Goal: Transaction & Acquisition: Purchase product/service

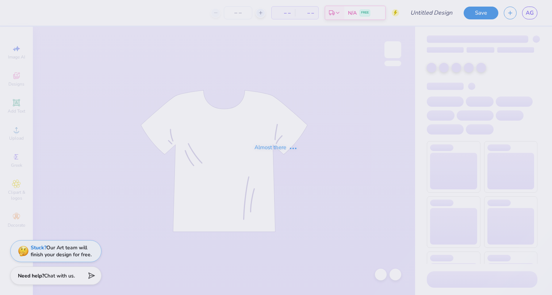
type input "Theta CNO"
type input "24"
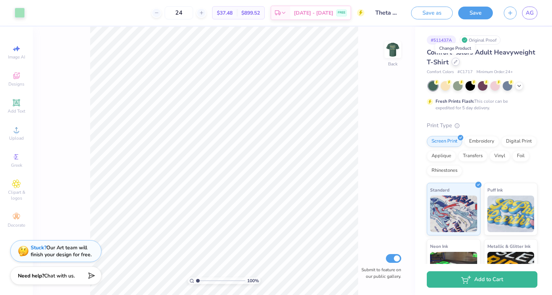
click at [456, 64] on div at bounding box center [456, 62] width 8 height 8
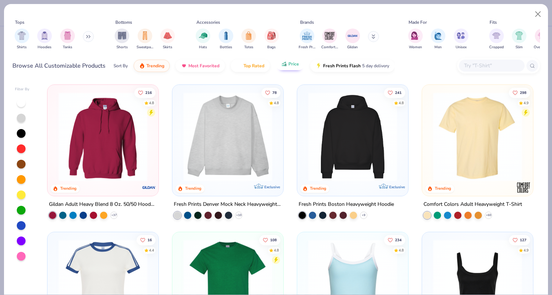
click at [295, 64] on span "Price" at bounding box center [293, 64] width 11 height 6
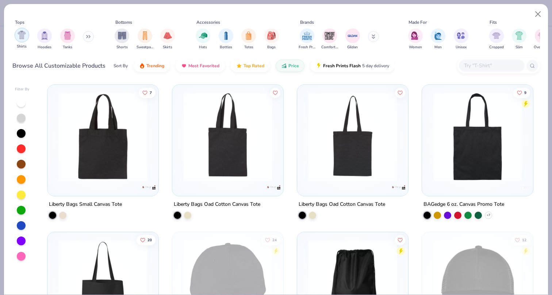
click at [26, 31] on img "filter for Shirts" at bounding box center [22, 35] width 8 height 8
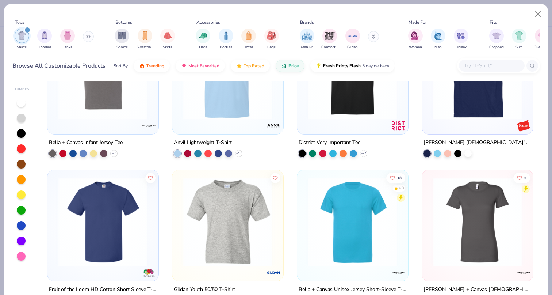
scroll to position [310, 0]
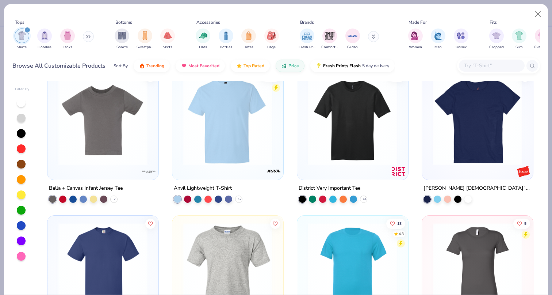
click at [335, 144] on img at bounding box center [352, 120] width 96 height 89
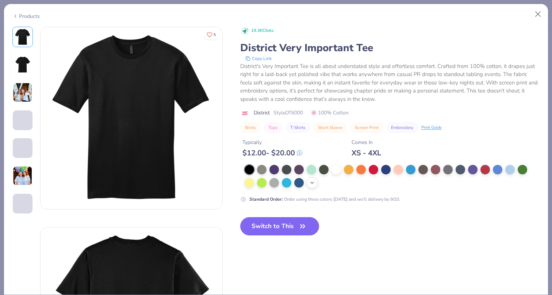
click at [313, 185] on icon at bounding box center [312, 183] width 6 height 6
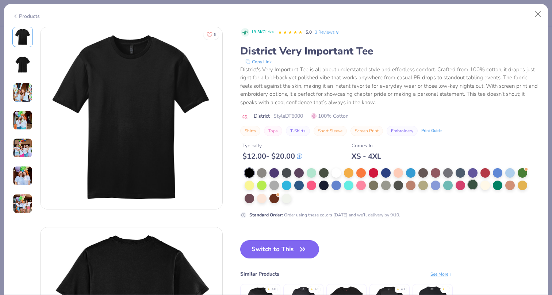
click at [476, 185] on div at bounding box center [472, 184] width 9 height 9
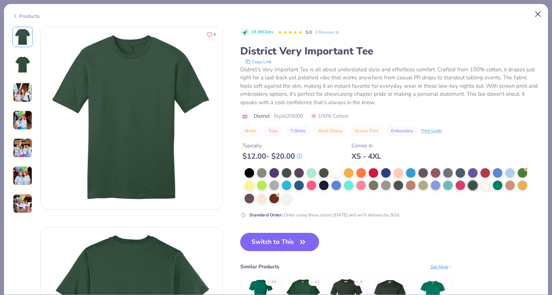
click at [541, 12] on button "Close" at bounding box center [538, 14] width 14 height 14
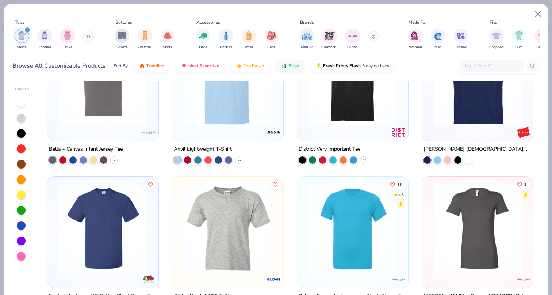
scroll to position [350, 0]
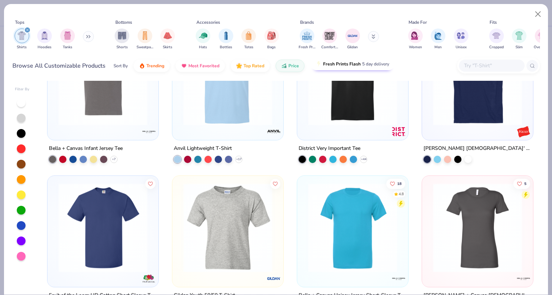
click at [343, 69] on button "Fresh Prints Flash 5 day delivery" at bounding box center [352, 64] width 84 height 12
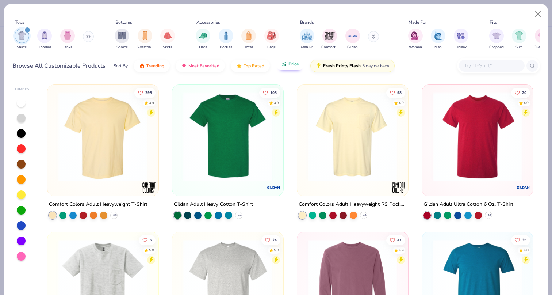
click at [288, 70] on button "Price" at bounding box center [290, 64] width 29 height 12
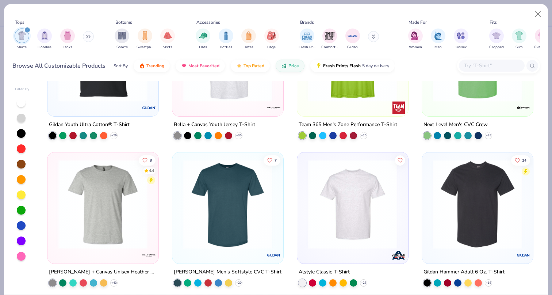
scroll to position [669, 0]
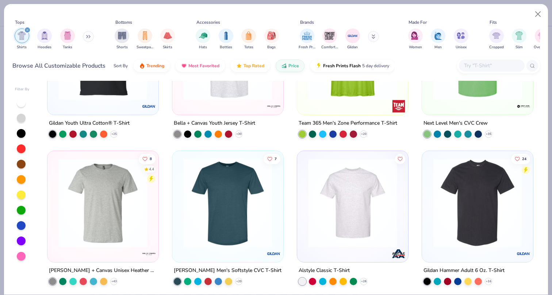
click at [134, 205] on img at bounding box center [103, 202] width 96 height 89
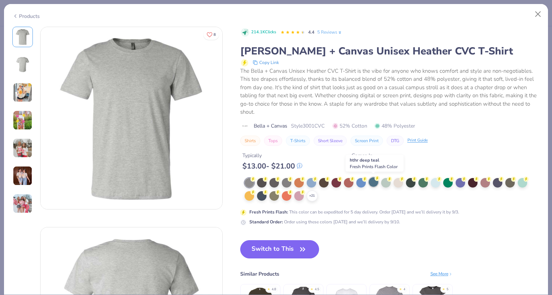
click at [372, 182] on div at bounding box center [373, 181] width 9 height 9
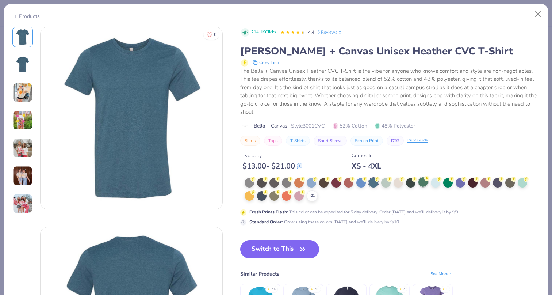
click at [423, 183] on div at bounding box center [422, 181] width 9 height 9
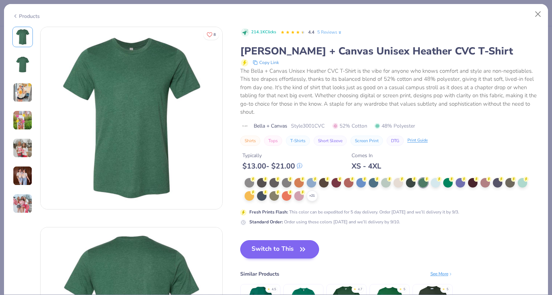
click at [293, 245] on button "Switch to This" at bounding box center [279, 249] width 79 height 18
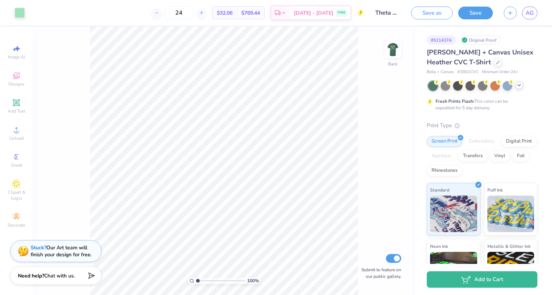
click at [521, 88] on div at bounding box center [519, 85] width 8 height 8
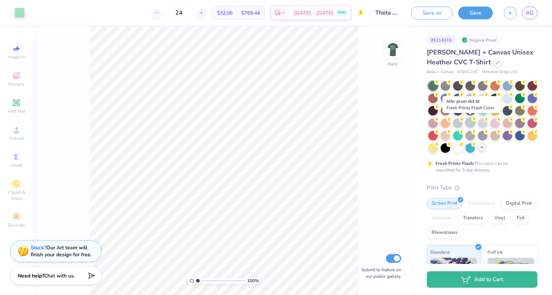
click at [469, 123] on div at bounding box center [469, 122] width 9 height 9
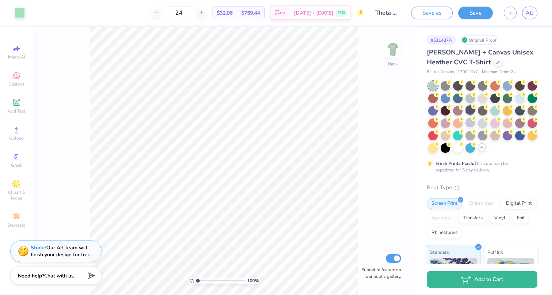
click at [472, 110] on div at bounding box center [469, 109] width 9 height 9
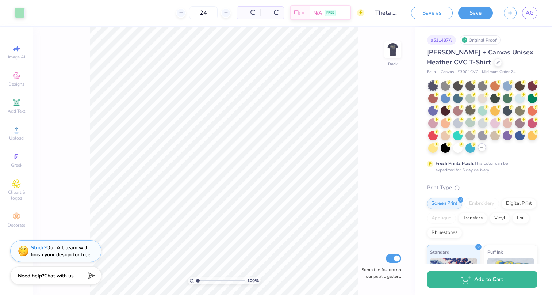
click at [472, 110] on div at bounding box center [469, 109] width 9 height 9
click at [457, 99] on div at bounding box center [457, 97] width 9 height 9
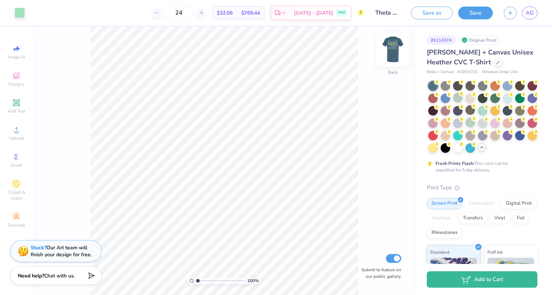
click at [394, 48] on img at bounding box center [392, 49] width 29 height 29
click at [58, 14] on icon at bounding box center [58, 12] width 6 height 6
click at [58, 31] on div at bounding box center [58, 31] width 10 height 10
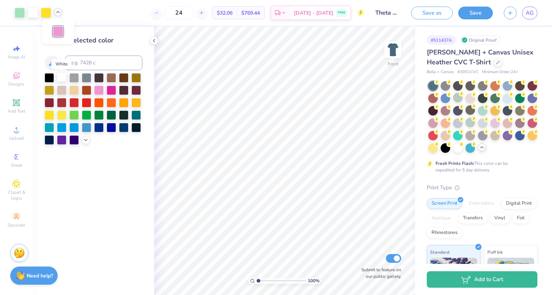
click at [62, 82] on div at bounding box center [61, 76] width 9 height 9
click at [45, 10] on div at bounding box center [46, 12] width 10 height 10
click at [101, 92] on div at bounding box center [98, 89] width 9 height 9
click at [62, 115] on div at bounding box center [61, 114] width 9 height 9
click at [28, 10] on div at bounding box center [33, 12] width 10 height 10
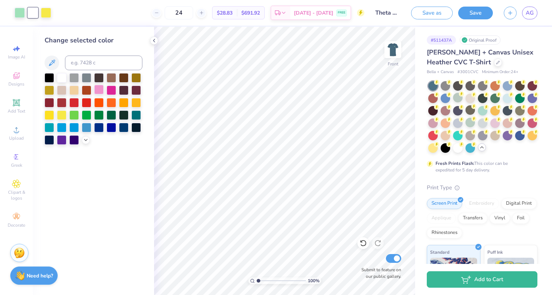
click at [100, 87] on div at bounding box center [98, 89] width 9 height 9
click at [61, 79] on div at bounding box center [61, 76] width 9 height 9
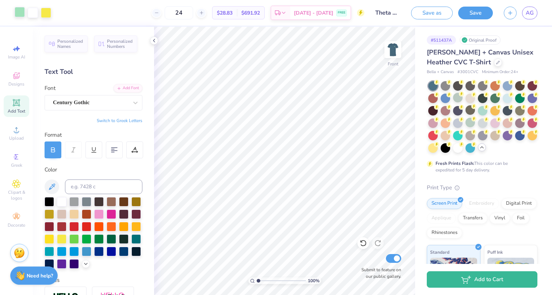
click at [15, 11] on div at bounding box center [20, 12] width 10 height 10
click at [78, 187] on input at bounding box center [103, 186] width 77 height 15
type input "351"
click at [146, 213] on div "Personalized Names Personalized Numbers Text Tool Add Font Font Century Gothic …" at bounding box center [93, 161] width 121 height 268
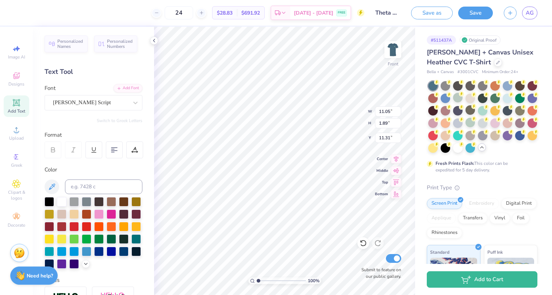
type textarea "C"
type textarea "Girls In Glitter"
type input "13.71"
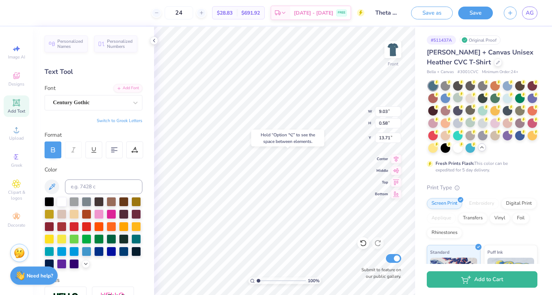
click at [304, 144] on div "Hold “Option ⌥” to see the space between elements." at bounding box center [287, 138] width 73 height 17
type input "8.74"
type input "2.03"
type input "11.97"
type input "14.36"
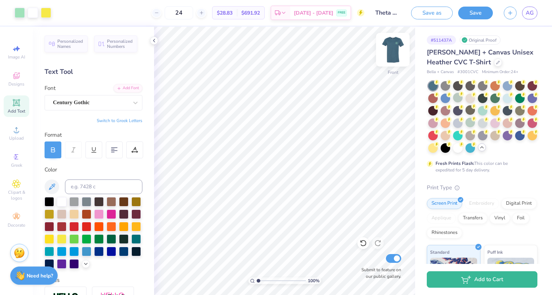
click at [396, 48] on img at bounding box center [392, 49] width 29 height 29
click at [396, 46] on img at bounding box center [392, 49] width 29 height 29
click at [393, 52] on img at bounding box center [392, 49] width 29 height 29
click at [391, 48] on img at bounding box center [392, 49] width 29 height 29
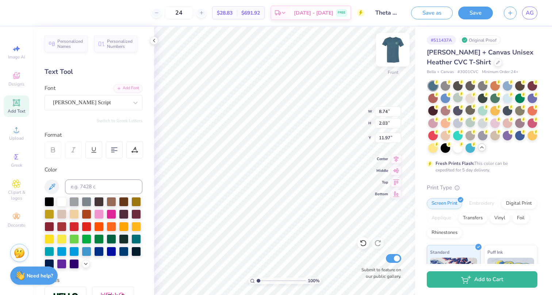
type input "11.92"
type input "8.73"
type input "3.11"
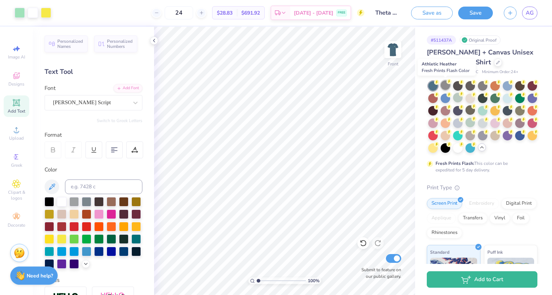
click at [450, 84] on div at bounding box center [445, 84] width 9 height 9
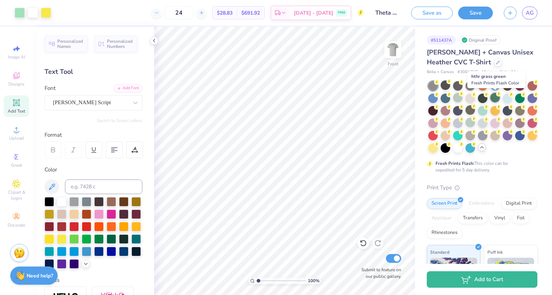
click at [497, 98] on div at bounding box center [494, 97] width 9 height 9
click at [510, 100] on div at bounding box center [507, 97] width 9 height 9
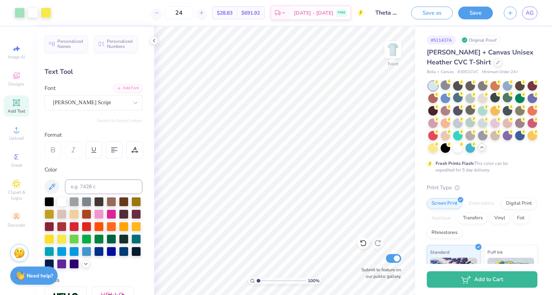
click at [18, 19] on div "Art colors" at bounding box center [25, 13] width 51 height 26
click at [19, 9] on div at bounding box center [20, 12] width 10 height 10
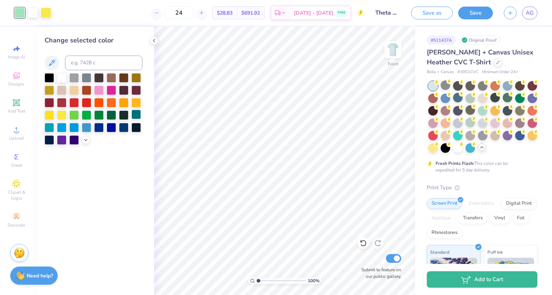
click at [136, 116] on div at bounding box center [135, 114] width 9 height 9
click at [45, 14] on div at bounding box center [46, 12] width 10 height 10
click at [136, 104] on div at bounding box center [135, 101] width 9 height 9
click at [33, 15] on div at bounding box center [33, 12] width 10 height 10
click at [64, 78] on div at bounding box center [61, 76] width 9 height 9
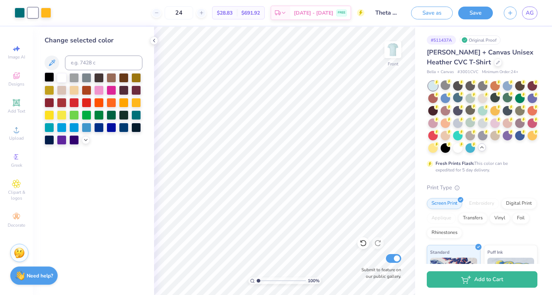
click at [48, 77] on div at bounding box center [49, 76] width 9 height 9
click at [61, 77] on div at bounding box center [61, 76] width 9 height 9
click at [42, 13] on div at bounding box center [46, 12] width 10 height 10
click at [50, 114] on div at bounding box center [49, 114] width 9 height 9
click at [138, 75] on div at bounding box center [135, 76] width 9 height 9
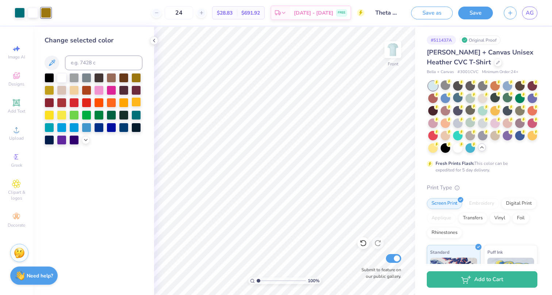
click at [139, 106] on div at bounding box center [135, 101] width 9 height 9
click at [482, 110] on div at bounding box center [482, 109] width 9 height 9
click at [399, 47] on img at bounding box center [392, 49] width 29 height 29
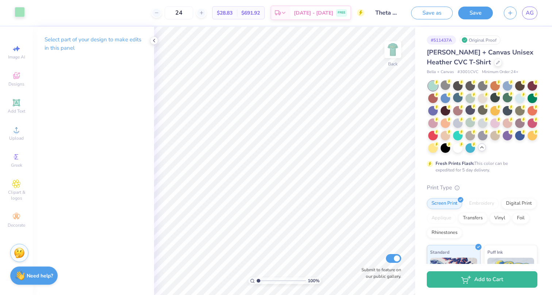
click at [21, 14] on div at bounding box center [20, 12] width 10 height 10
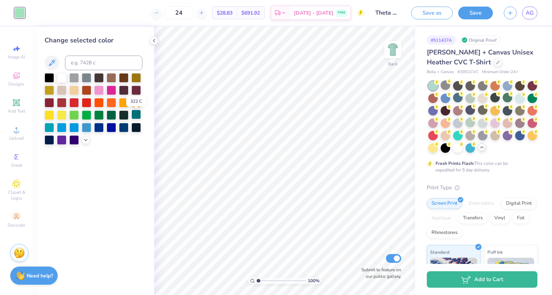
click at [137, 118] on div at bounding box center [135, 114] width 9 height 9
click at [392, 49] on img at bounding box center [392, 49] width 29 height 29
click at [494, 61] on div at bounding box center [498, 62] width 8 height 8
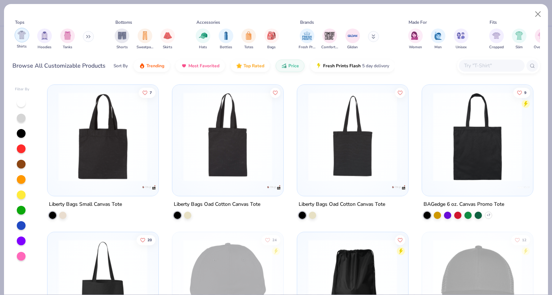
click at [21, 37] on img "filter for Shirts" at bounding box center [22, 35] width 8 height 8
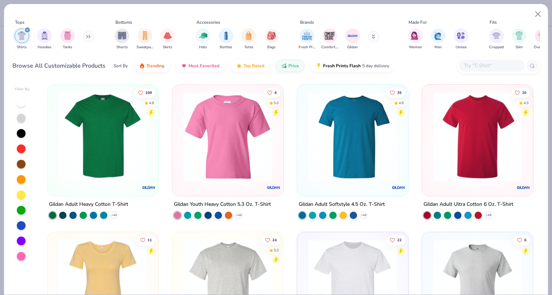
click at [145, 163] on img at bounding box center [103, 136] width 96 height 89
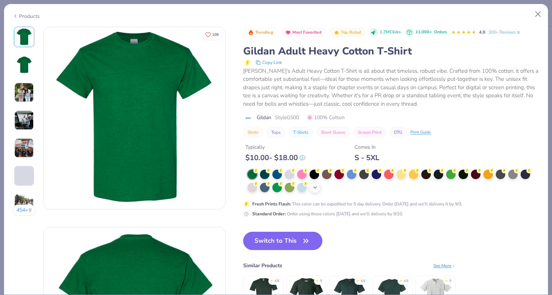
click at [317, 188] on icon at bounding box center [315, 187] width 6 height 6
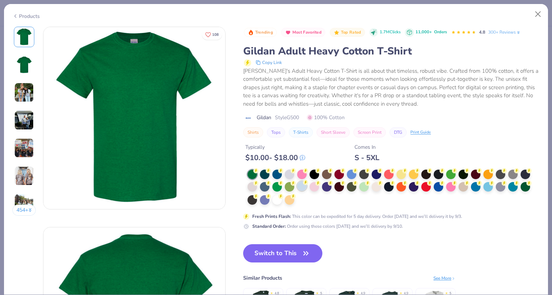
click at [306, 186] on div at bounding box center [301, 185] width 9 height 9
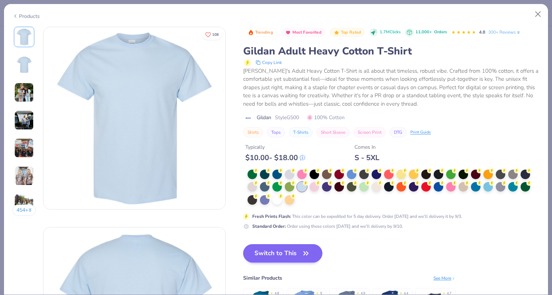
click at [301, 254] on button "Switch to This" at bounding box center [282, 253] width 79 height 18
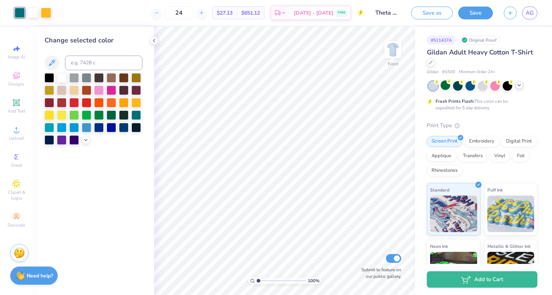
click at [518, 88] on div at bounding box center [519, 85] width 8 height 8
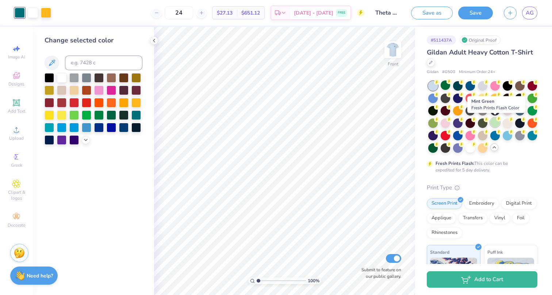
click at [495, 124] on div at bounding box center [494, 122] width 9 height 9
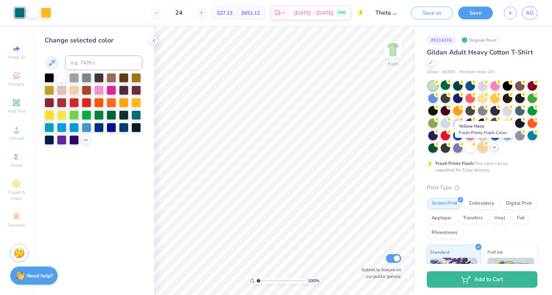
click at [483, 146] on div at bounding box center [482, 146] width 9 height 9
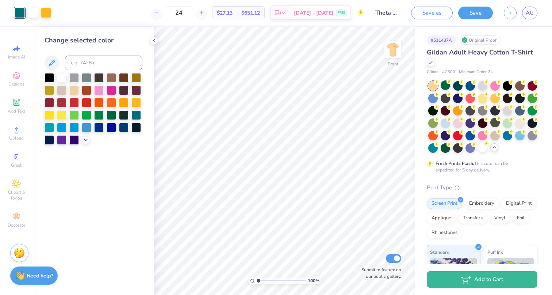
click at [47, 5] on div "Art colors" at bounding box center [25, 13] width 51 height 26
click at [47, 8] on div at bounding box center [46, 12] width 10 height 10
click at [62, 78] on div at bounding box center [61, 76] width 9 height 9
click at [47, 12] on div at bounding box center [46, 12] width 10 height 10
click at [138, 114] on div at bounding box center [135, 114] width 9 height 9
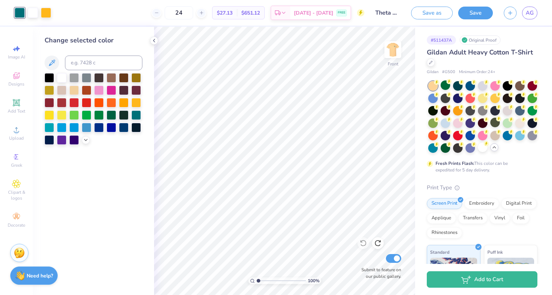
click at [47, 19] on div "Art colors" at bounding box center [25, 13] width 51 height 26
click at [47, 11] on div at bounding box center [46, 12] width 10 height 10
click at [61, 78] on div at bounding box center [61, 76] width 9 height 9
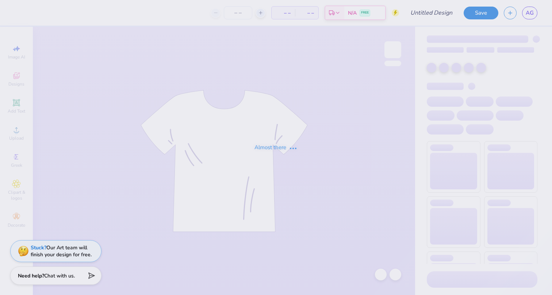
type input "24"
type input "Theta CNO"
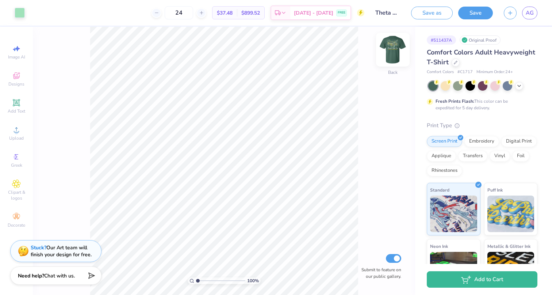
click at [393, 47] on img at bounding box center [392, 49] width 29 height 29
click at [15, 75] on icon at bounding box center [17, 76] width 6 height 5
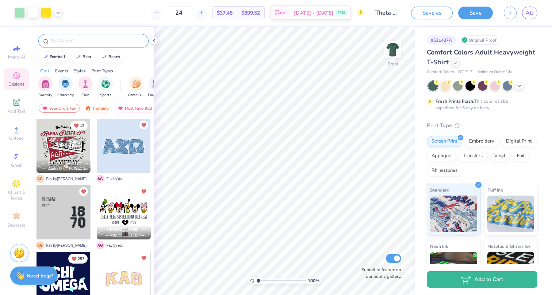
click at [71, 43] on input "text" at bounding box center [96, 40] width 93 height 7
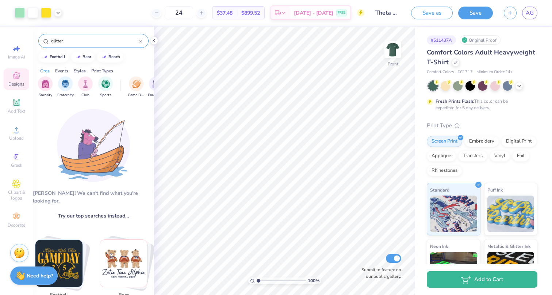
drag, startPoint x: 66, startPoint y: 43, endPoint x: 47, endPoint y: 42, distance: 19.0
click at [47, 42] on div "glitter" at bounding box center [93, 41] width 110 height 14
type input "disco"
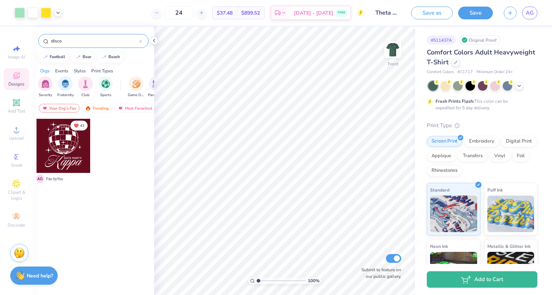
click at [64, 150] on div at bounding box center [64, 146] width 54 height 54
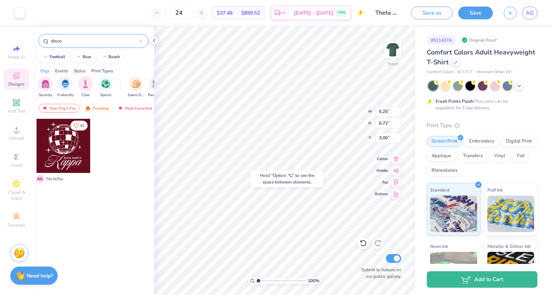
type input "17.87"
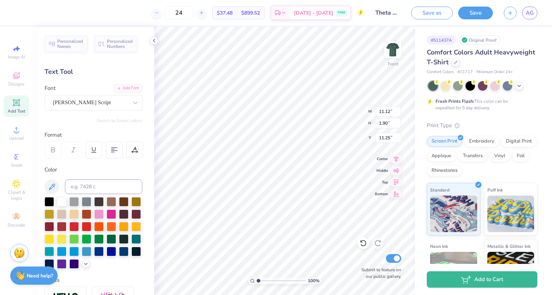
type input "15.97"
type input "9.09"
type input "0.58"
type input "13.23"
type input "3.55"
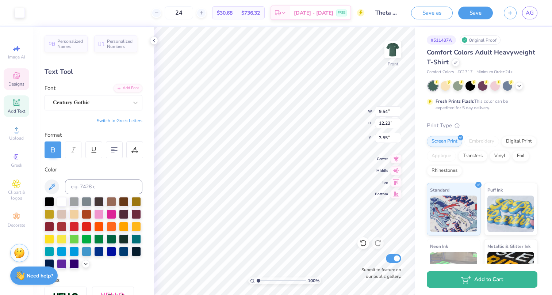
type input "9.54"
type input "12.23"
type input "3.00"
type input "9.39"
type input "3.53"
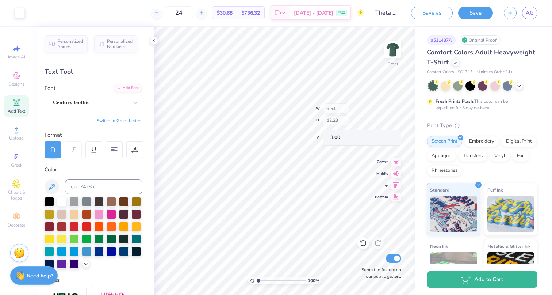
type input "11.70"
type textarea "Kappa Alpha Theta"
type input "10.17"
type input "1.48"
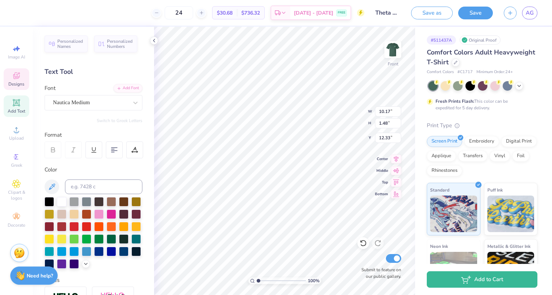
type input "12.73"
type input "4.58"
type input "0.52"
type input "12.20"
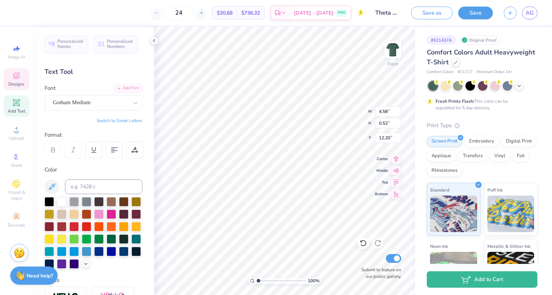
type textarea "D"
type textarea "KAPPA ALPHA THETA"
type input "10.17"
type input "1.48"
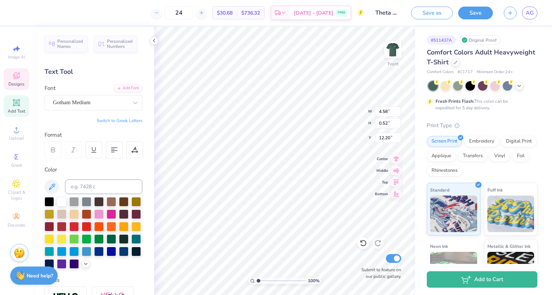
type input "12.73"
type textarea "K"
type textarea "Girls In Glitter"
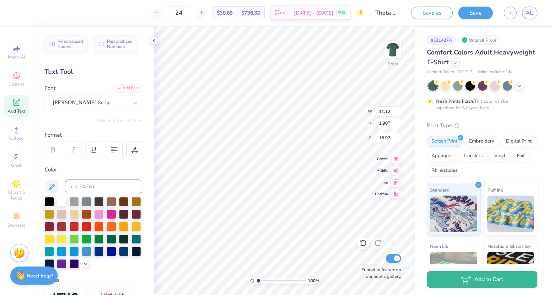
scroll to position [0, 0]
type textarea "C"
type textarea "Girls In Glitter"
type input "12.01"
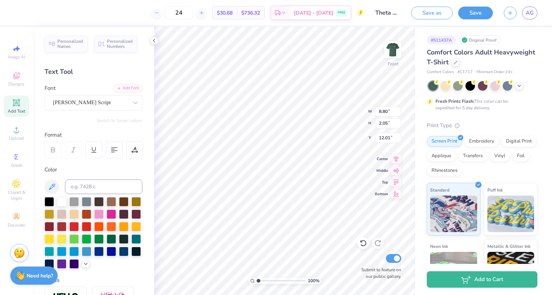
type input "8.80"
type input "2.05"
type input "12.73"
type input "10.89"
type input "13.51"
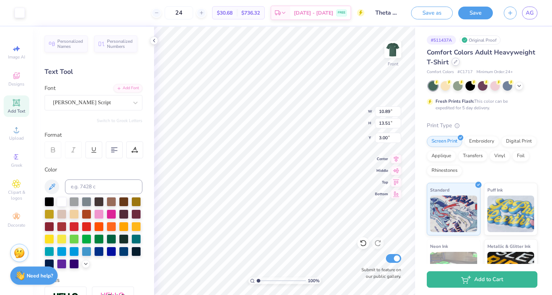
click at [456, 62] on icon at bounding box center [456, 62] width 4 height 4
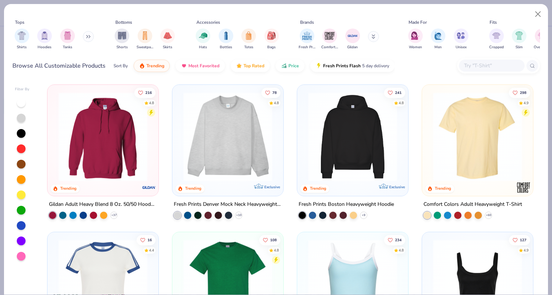
drag, startPoint x: 23, startPoint y: 35, endPoint x: 429, endPoint y: 17, distance: 406.3
click at [23, 35] on img "filter for Shirts" at bounding box center [22, 35] width 8 height 8
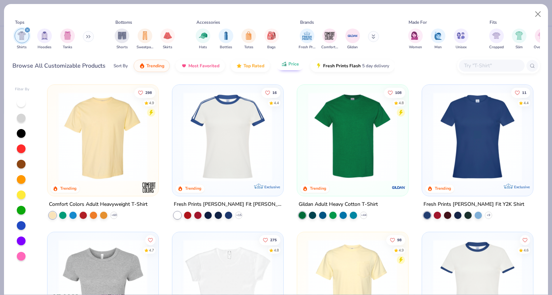
click at [289, 62] on button "Price" at bounding box center [290, 64] width 29 height 12
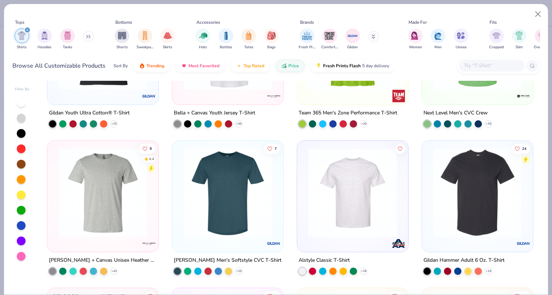
scroll to position [683, 0]
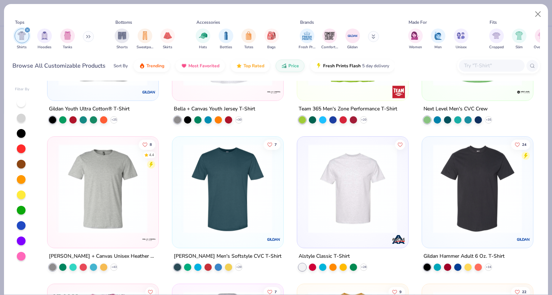
click at [115, 203] on img at bounding box center [103, 188] width 96 height 89
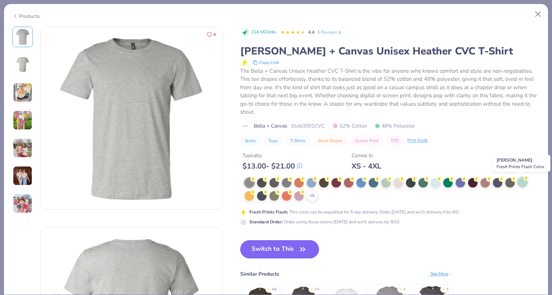
click at [524, 181] on div at bounding box center [522, 181] width 9 height 9
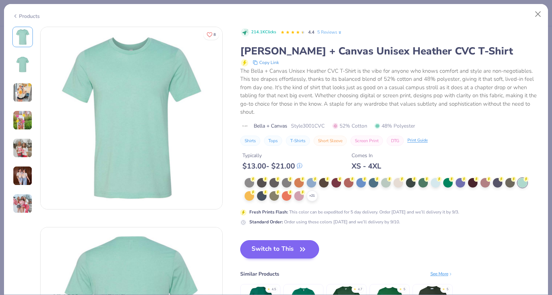
click at [297, 243] on button "Switch to This" at bounding box center [279, 249] width 79 height 18
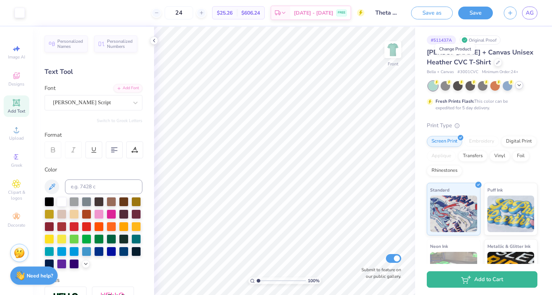
click at [518, 85] on icon at bounding box center [519, 85] width 6 height 6
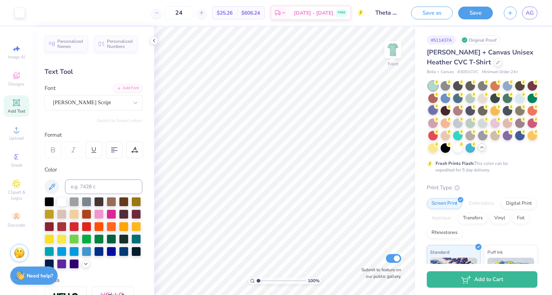
click at [434, 107] on div at bounding box center [432, 109] width 9 height 9
click at [469, 96] on div at bounding box center [469, 97] width 9 height 9
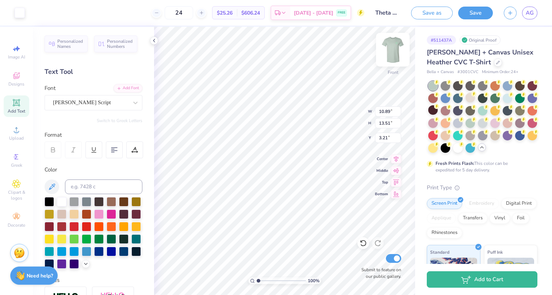
type input "2.47"
click at [398, 49] on img at bounding box center [392, 49] width 29 height 29
click at [20, 15] on div at bounding box center [20, 12] width 10 height 10
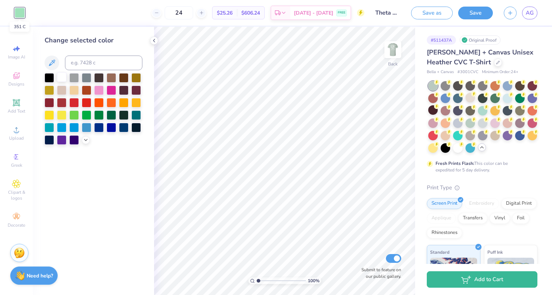
drag, startPoint x: 20, startPoint y: 15, endPoint x: 64, endPoint y: 76, distance: 74.8
click at [64, 76] on div at bounding box center [61, 76] width 9 height 9
click at [395, 47] on img at bounding box center [392, 49] width 29 height 29
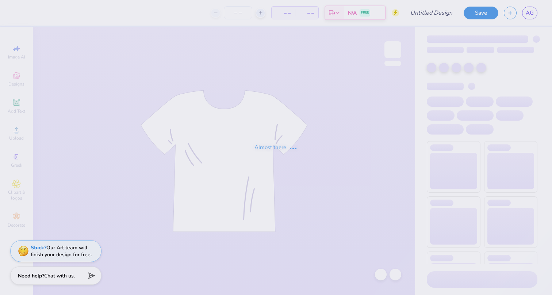
type input "Theta CNO"
type input "24"
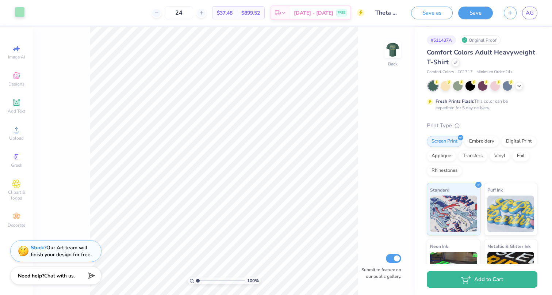
click at [17, 12] on div at bounding box center [20, 12] width 10 height 10
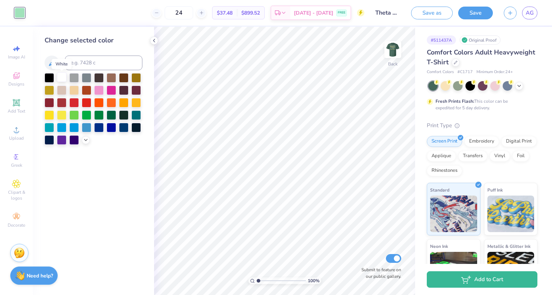
click at [61, 81] on div at bounding box center [61, 76] width 9 height 9
click at [401, 46] on img at bounding box center [392, 49] width 29 height 29
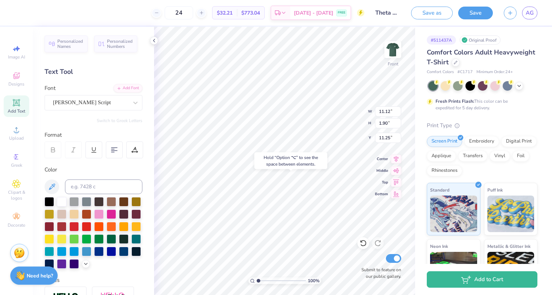
type input "15.80"
click at [19, 81] on span "Designs" at bounding box center [16, 84] width 16 height 6
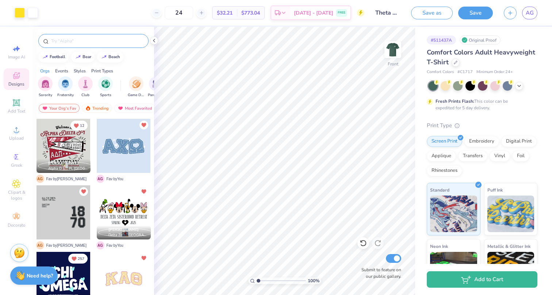
click at [79, 36] on div at bounding box center [93, 41] width 110 height 14
click at [82, 44] on input "text" at bounding box center [96, 40] width 93 height 7
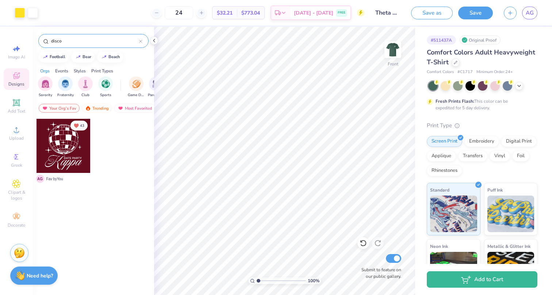
type input "disco"
click at [72, 147] on div at bounding box center [64, 146] width 54 height 54
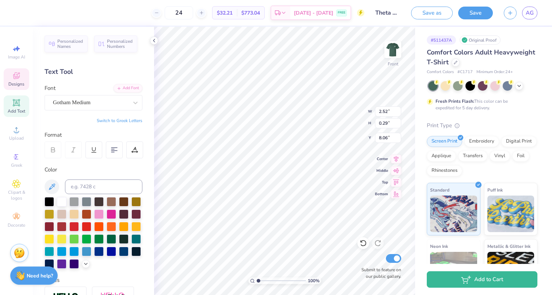
type textarea "D"
type input "9.78"
type input "8.71"
type input "10.13"
type input "8.70"
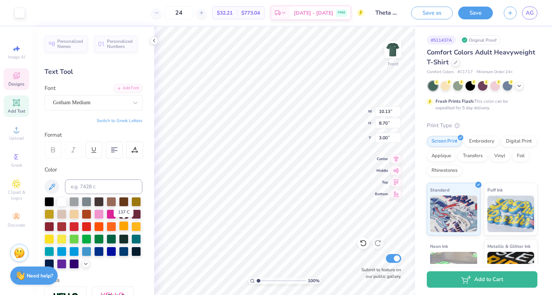
click at [124, 227] on div at bounding box center [123, 225] width 9 height 9
click at [138, 226] on div at bounding box center [135, 225] width 9 height 9
click at [51, 238] on div at bounding box center [49, 237] width 9 height 9
click at [97, 212] on div at bounding box center [98, 212] width 9 height 9
click at [101, 201] on div at bounding box center [98, 200] width 9 height 9
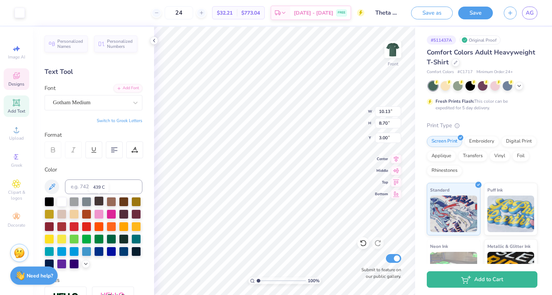
click at [101, 201] on div at bounding box center [98, 200] width 9 height 9
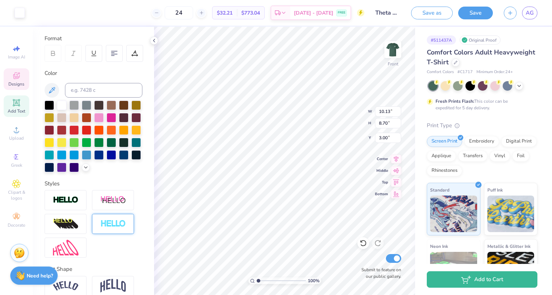
scroll to position [62, 0]
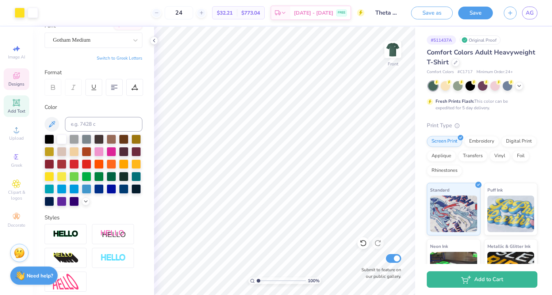
click at [20, 74] on icon at bounding box center [16, 75] width 9 height 9
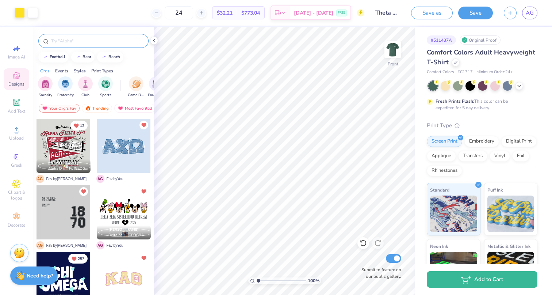
click at [66, 41] on input "text" at bounding box center [96, 40] width 93 height 7
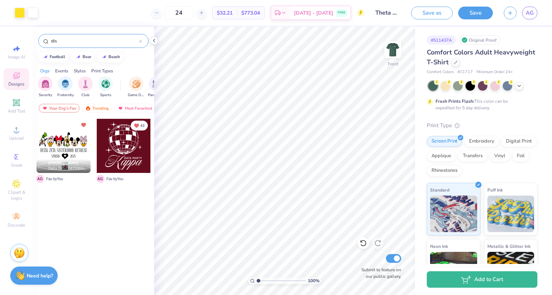
type input "dis"
click at [117, 135] on div at bounding box center [124, 146] width 54 height 54
type input "7.01"
type input "8.99"
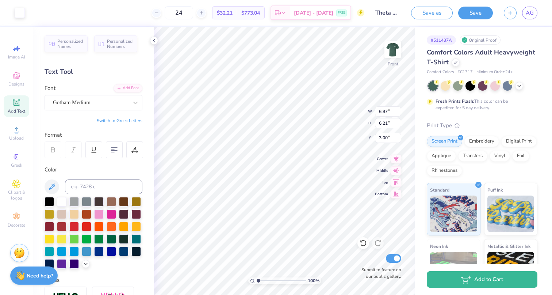
type input "10.14"
type input "9.04"
type input "12.59"
type input "11.12"
type input "1.90"
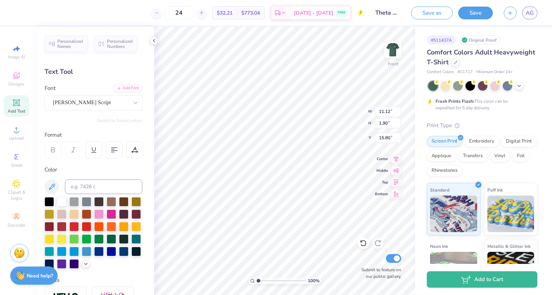
type input "13.48"
type textarea "C"
type textarea "Girls In Glitters"
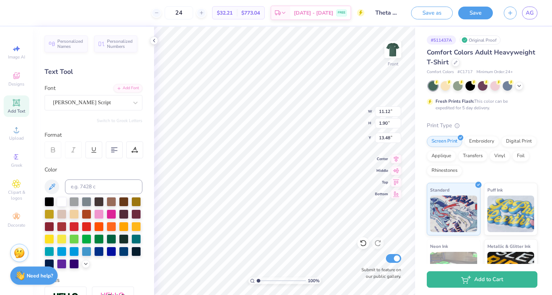
scroll to position [0, 2]
click at [113, 217] on div at bounding box center [111, 212] width 9 height 9
click at [60, 201] on div at bounding box center [61, 200] width 9 height 9
click at [20, 14] on div at bounding box center [20, 12] width 10 height 10
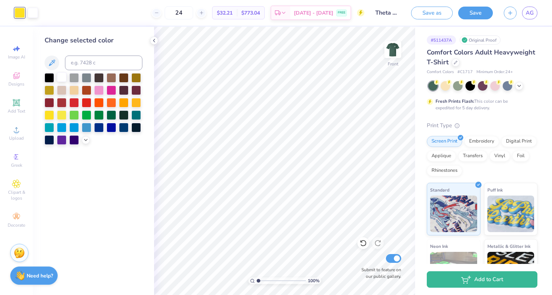
click at [63, 80] on div at bounding box center [61, 76] width 9 height 9
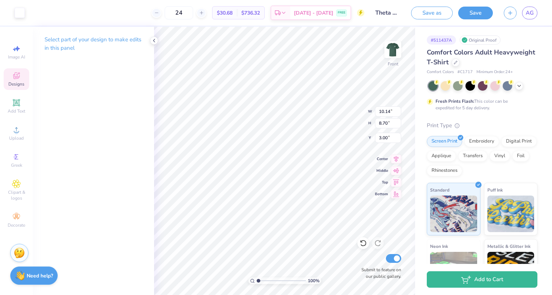
type input "8.29"
type input "17.35"
type input "10.14"
type input "8.70"
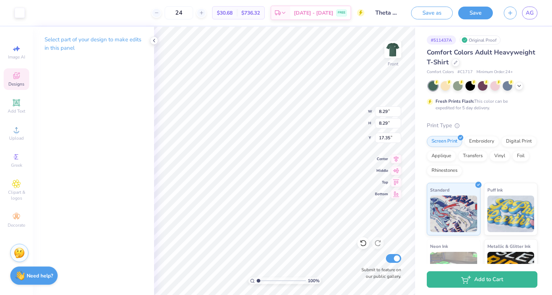
type input "3.00"
click at [93, 40] on p "Select part of your design to make edits in this panel" at bounding box center [94, 43] width 98 height 17
type input "3.78"
click at [18, 77] on icon at bounding box center [17, 76] width 6 height 5
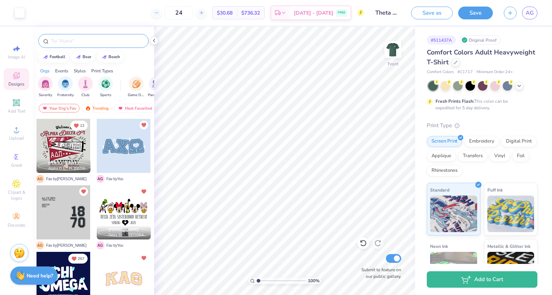
click at [108, 35] on div at bounding box center [93, 41] width 110 height 14
click at [103, 40] on input "text" at bounding box center [96, 40] width 93 height 7
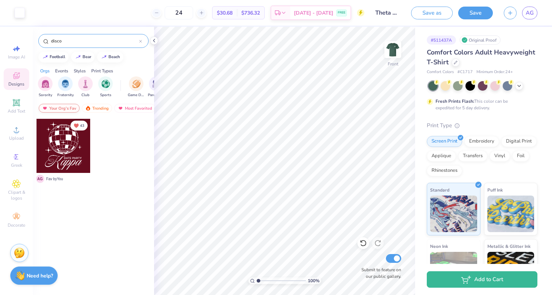
type input "disco"
click at [71, 110] on div "Your Org's Fav" at bounding box center [59, 108] width 41 height 9
click at [54, 107] on div "Your Org's Fav" at bounding box center [59, 108] width 41 height 9
click at [93, 108] on div "Trending" at bounding box center [97, 108] width 30 height 9
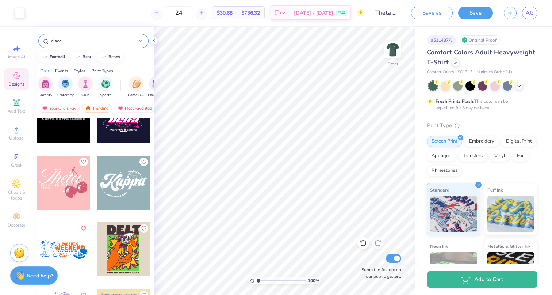
scroll to position [180, 0]
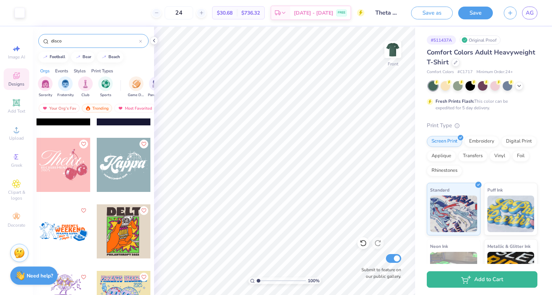
click at [132, 166] on div at bounding box center [124, 165] width 54 height 54
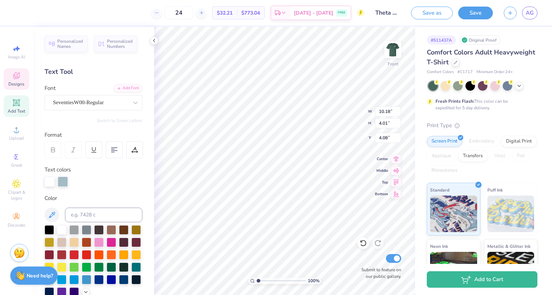
type textarea "H"
type textarea "Girls In Glitter"
type input "12.38"
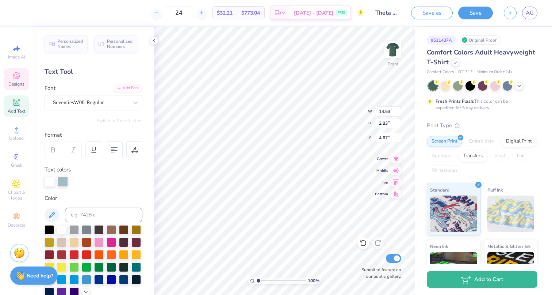
type input "2.41"
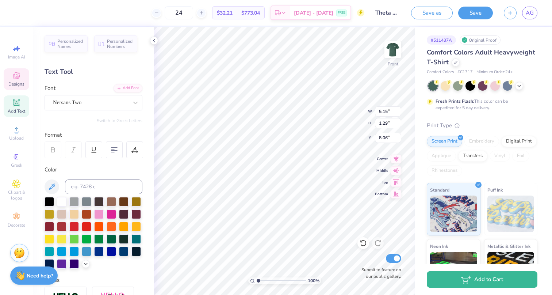
scroll to position [0, 2]
type textarea "Chapter Night Out 2025"
type input "14.53"
type input "7.62"
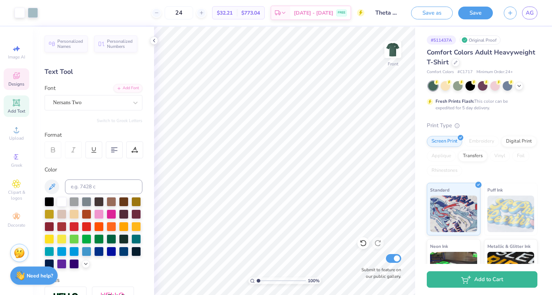
click at [16, 76] on icon at bounding box center [16, 75] width 9 height 9
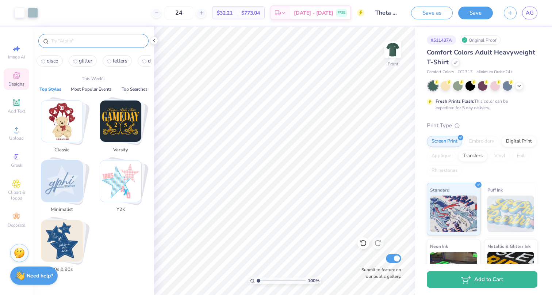
click at [96, 41] on input "text" at bounding box center [96, 40] width 93 height 7
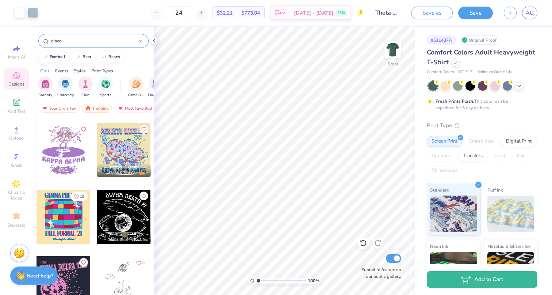
scroll to position [332, 0]
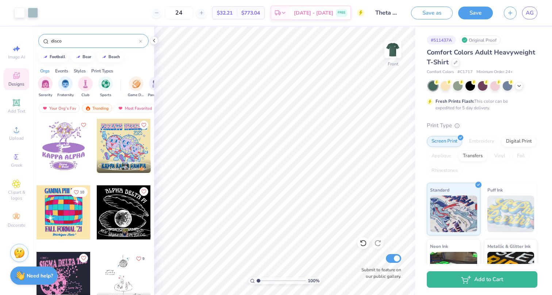
type input "disco"
click at [63, 145] on div at bounding box center [64, 146] width 54 height 54
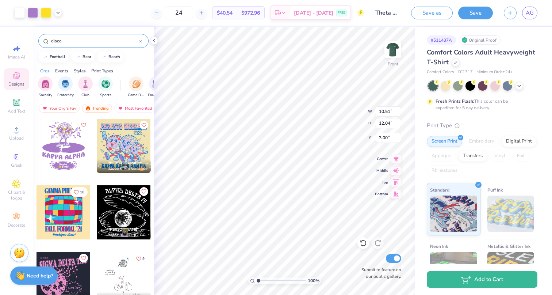
type input "11.80"
type input "4.18"
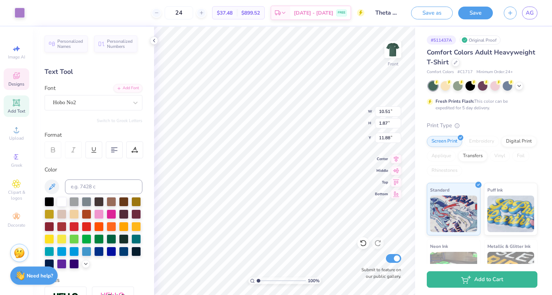
type input "11.88"
type textarea "KAPPA ALPHA THETA"
type input "12.73"
type input "1.83"
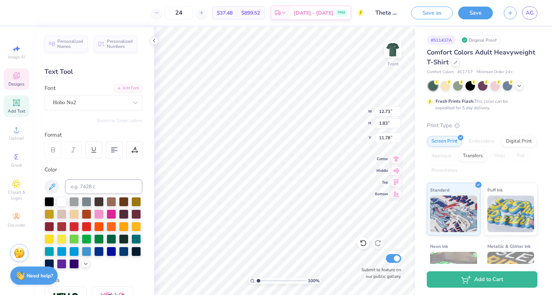
type input "12.69"
type input "1.82"
type input "11.48"
type textarea "Night Out"
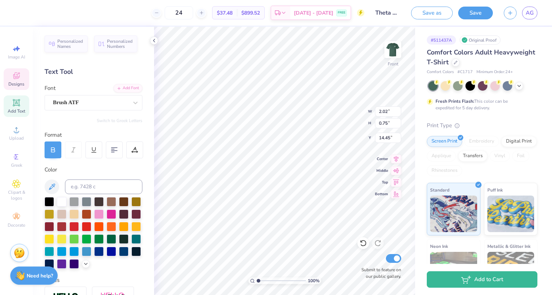
type textarea "V"
type textarea "Chapter"
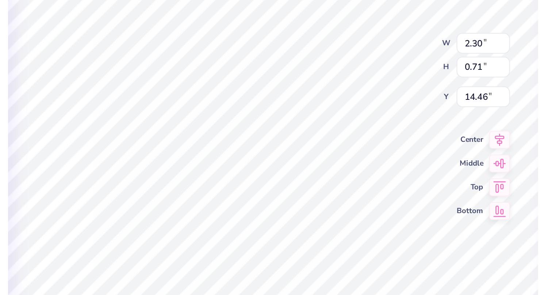
type input "14.57"
type input "2.82"
type input "0.74"
type input "15.07"
type input "2.30"
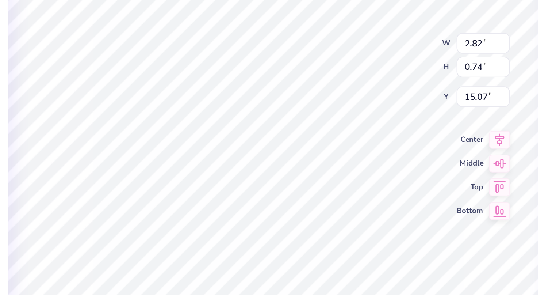
type input "0.71"
type input "14.57"
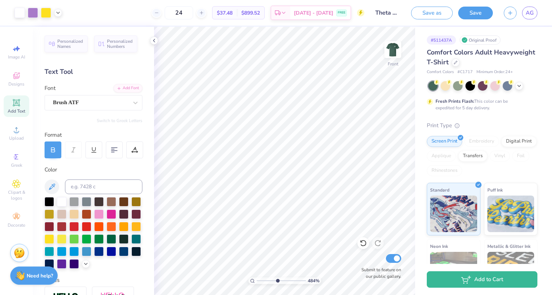
type input "4.76"
drag, startPoint x: 260, startPoint y: 280, endPoint x: 277, endPoint y: 277, distance: 17.5
click at [277, 277] on input "range" at bounding box center [281, 280] width 49 height 7
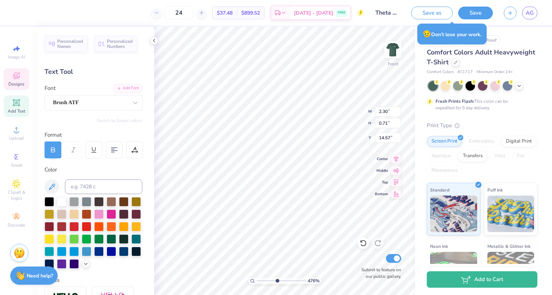
type input "14.46"
type input "0.83"
type input "0.81"
type input "14.93"
type input "0.26"
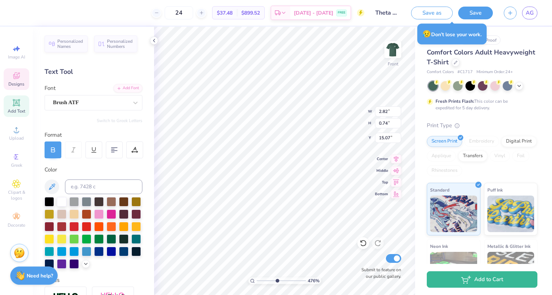
type input "0.16"
type input "15.28"
type input "1.26"
drag, startPoint x: 276, startPoint y: 280, endPoint x: 260, endPoint y: 280, distance: 16.4
click at [260, 280] on input "range" at bounding box center [281, 280] width 49 height 7
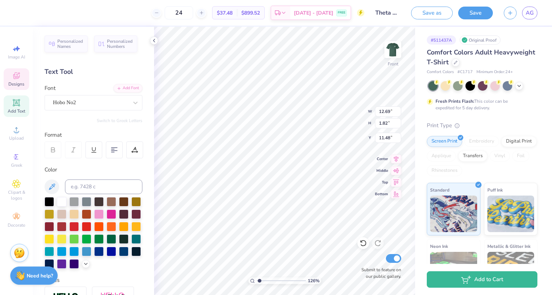
scroll to position [0, 0]
type textarea "K"
type textarea "GIRLS IN GLITTER"
click at [447, 84] on div at bounding box center [445, 84] width 9 height 9
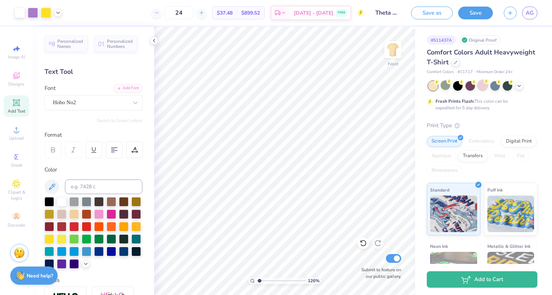
click at [482, 86] on div at bounding box center [482, 84] width 9 height 9
click at [395, 46] on img at bounding box center [392, 49] width 29 height 29
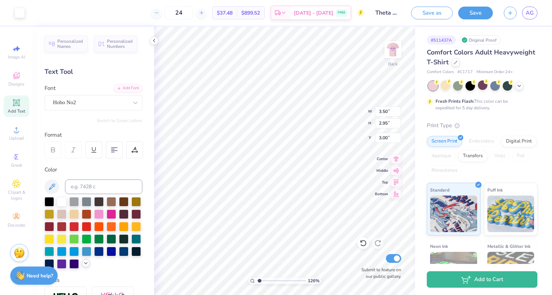
click at [84, 262] on polyline at bounding box center [85, 262] width 3 height 1
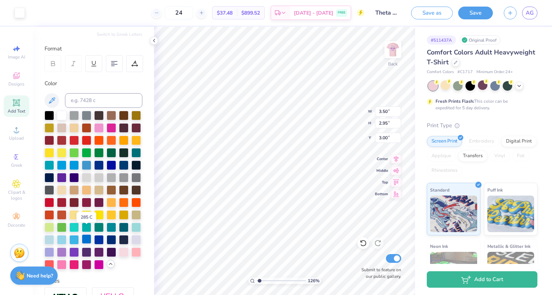
scroll to position [94, 0]
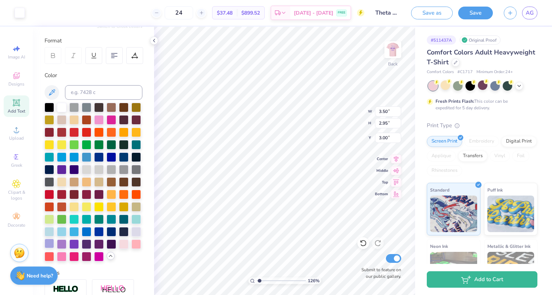
click at [50, 243] on div at bounding box center [49, 242] width 9 height 9
click at [18, 13] on div at bounding box center [20, 12] width 10 height 10
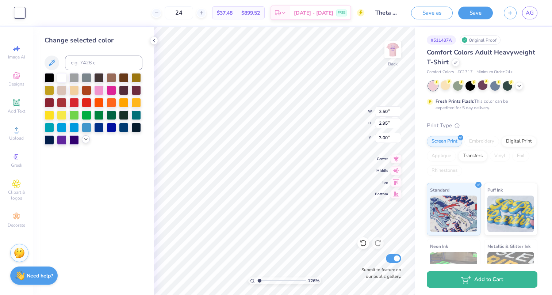
click at [85, 142] on icon at bounding box center [86, 139] width 6 height 6
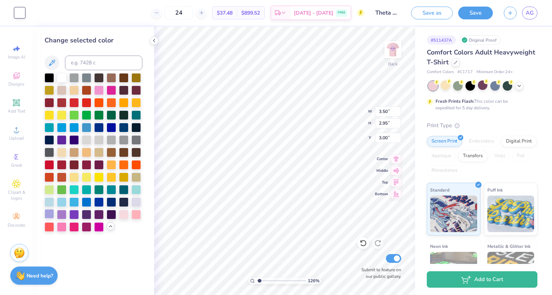
click at [50, 214] on div at bounding box center [49, 213] width 9 height 9
click at [389, 53] on img at bounding box center [392, 49] width 29 height 29
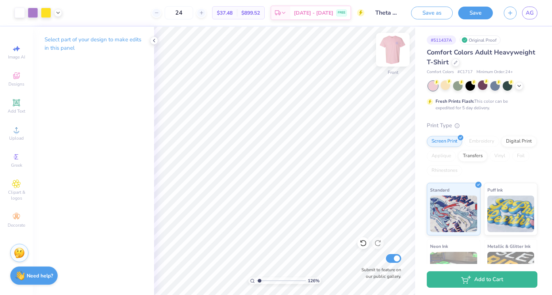
click at [394, 47] on img at bounding box center [392, 49] width 29 height 29
click at [22, 9] on div at bounding box center [20, 12] width 10 height 10
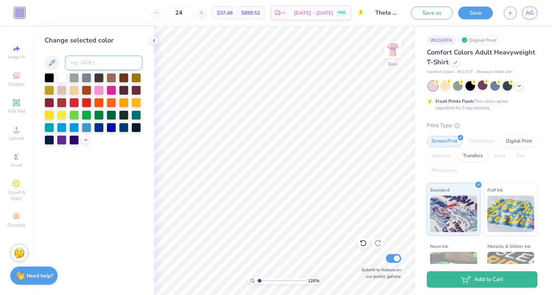
click at [105, 64] on input at bounding box center [103, 62] width 77 height 15
type input "2577"
click at [386, 52] on img at bounding box center [392, 49] width 29 height 29
click at [14, 85] on span "Designs" at bounding box center [16, 84] width 16 height 6
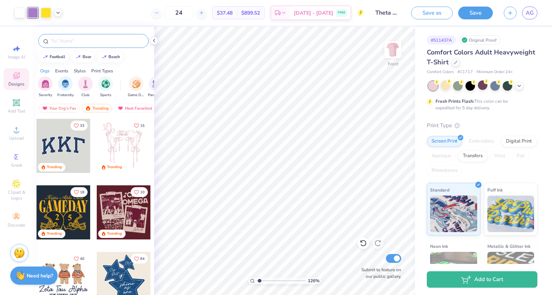
click at [108, 43] on input "text" at bounding box center [96, 40] width 93 height 7
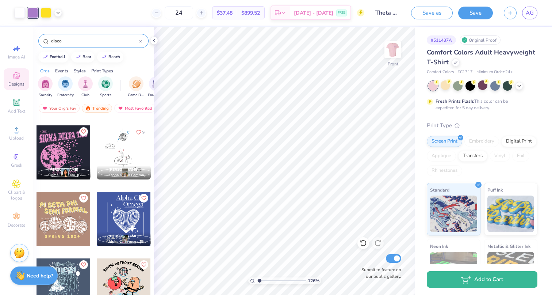
scroll to position [474, 0]
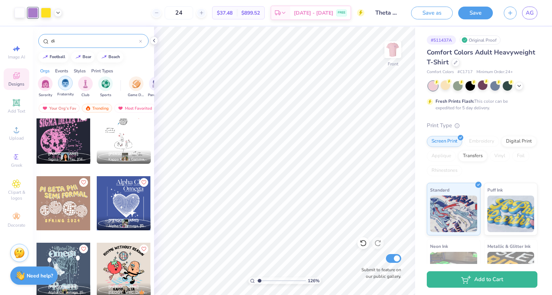
type input "d"
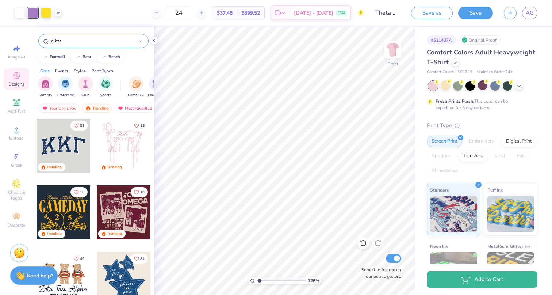
type input "glitter"
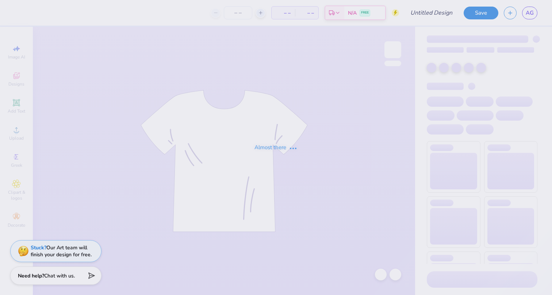
type input "24"
type input "Theta CNO"
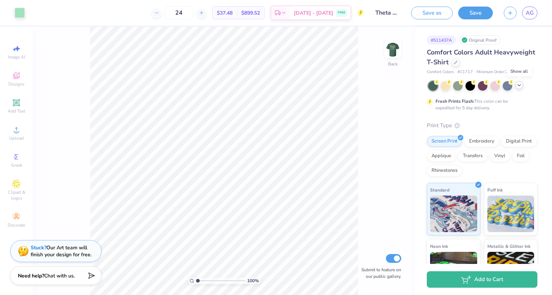
click at [520, 87] on icon at bounding box center [519, 85] width 6 height 6
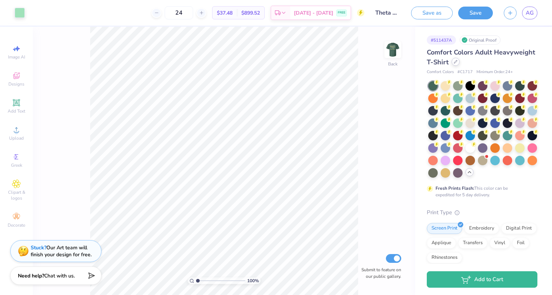
click at [456, 62] on icon at bounding box center [456, 62] width 4 height 4
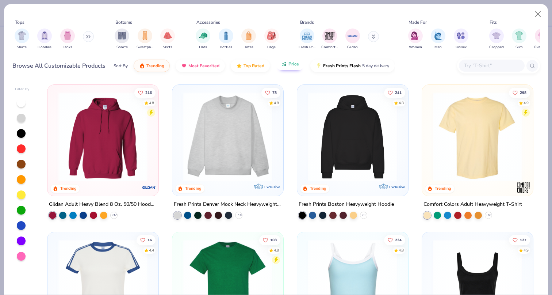
click at [283, 65] on icon "button" at bounding box center [284, 64] width 6 height 7
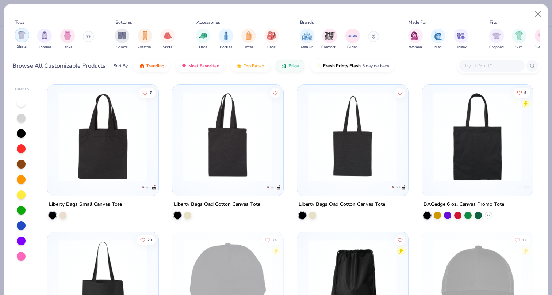
click at [22, 32] on img "filter for Shirts" at bounding box center [22, 35] width 8 height 8
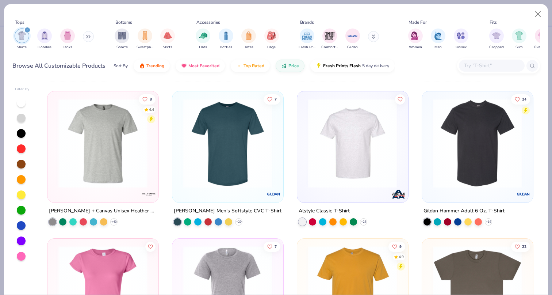
scroll to position [731, 0]
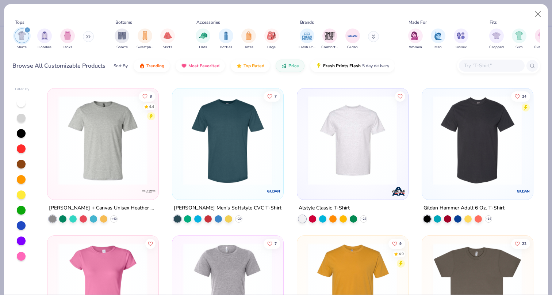
click at [114, 158] on img at bounding box center [103, 140] width 96 height 89
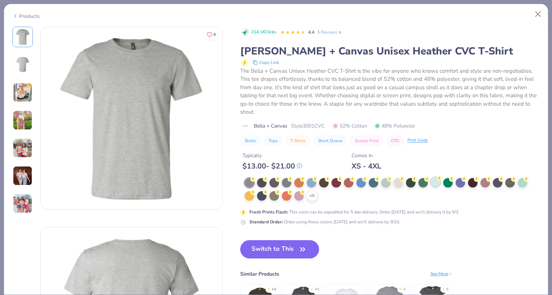
click at [437, 180] on div at bounding box center [435, 181] width 9 height 9
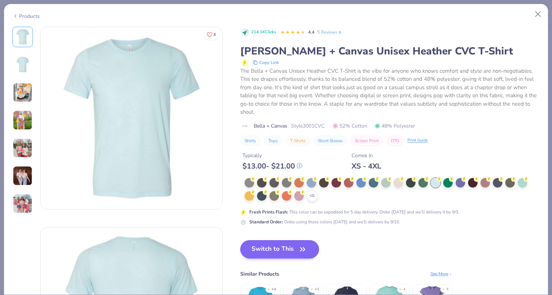
click at [286, 246] on button "Switch to This" at bounding box center [279, 249] width 79 height 18
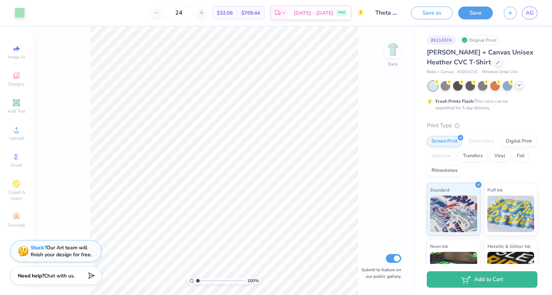
click at [517, 84] on icon at bounding box center [519, 85] width 6 height 6
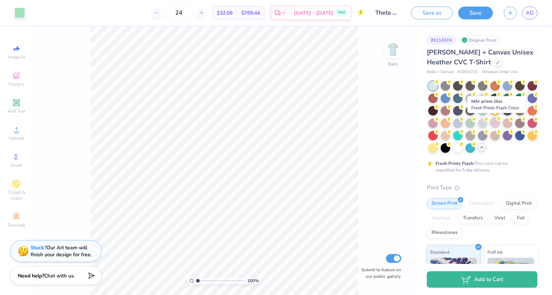
click at [496, 125] on div at bounding box center [494, 122] width 9 height 9
click at [481, 122] on div at bounding box center [482, 122] width 9 height 9
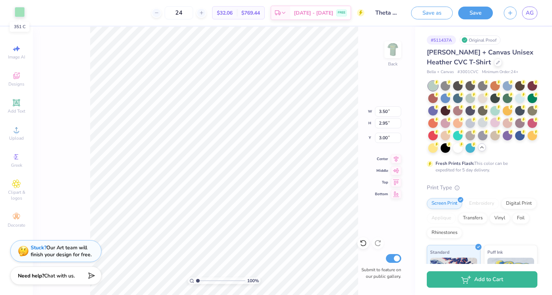
click at [22, 15] on div at bounding box center [20, 12] width 10 height 10
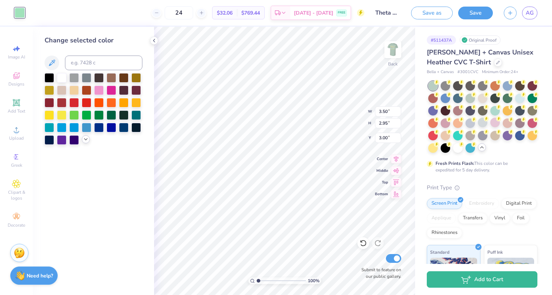
click at [85, 140] on polyline at bounding box center [85, 138] width 3 height 1
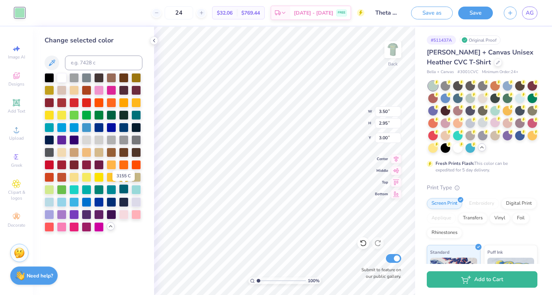
click at [121, 188] on div at bounding box center [123, 188] width 9 height 9
click at [115, 188] on div at bounding box center [111, 188] width 9 height 9
click at [392, 51] on img at bounding box center [392, 49] width 29 height 29
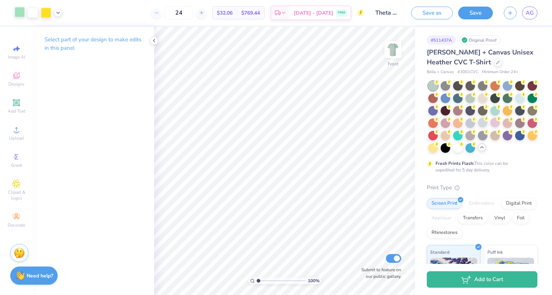
click at [18, 17] on div at bounding box center [20, 12] width 10 height 10
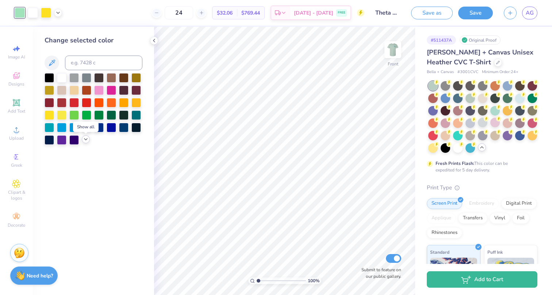
click at [82, 141] on div at bounding box center [86, 139] width 8 height 8
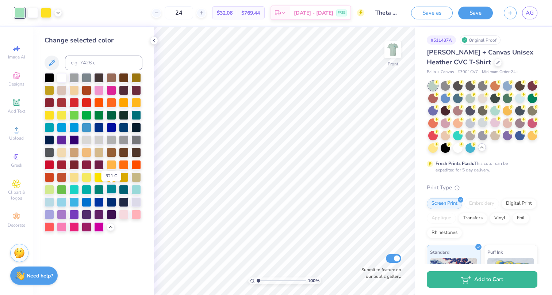
click at [115, 189] on div at bounding box center [111, 188] width 9 height 9
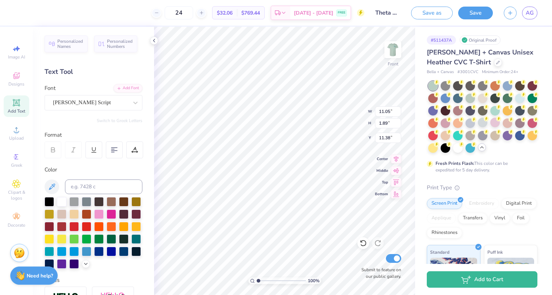
type textarea "C"
type textarea "Girls In Glitter"
type input "11.97"
type input "11.92"
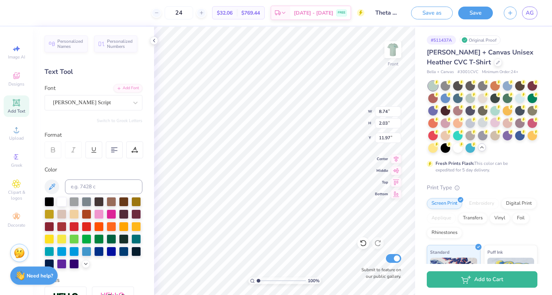
type input "8.73"
type input "3.11"
click at [61, 12] on div at bounding box center [58, 12] width 8 height 8
click at [58, 35] on div at bounding box center [58, 31] width 10 height 10
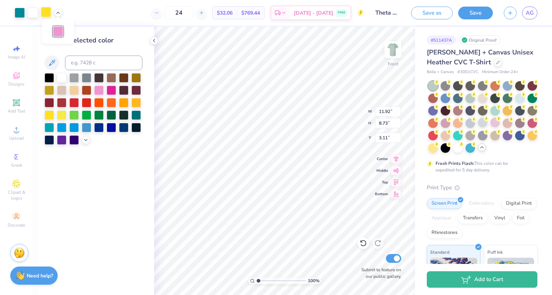
click at [47, 11] on div at bounding box center [46, 12] width 10 height 10
click at [137, 118] on div at bounding box center [135, 114] width 9 height 9
click at [101, 88] on div at bounding box center [98, 89] width 9 height 9
click at [85, 138] on icon at bounding box center [86, 139] width 6 height 6
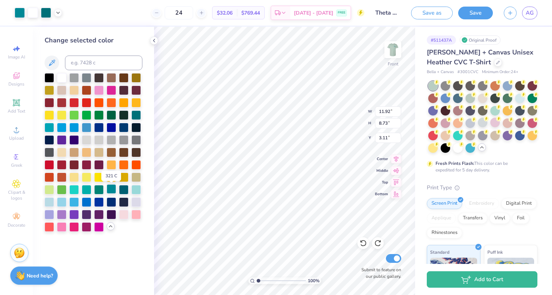
click at [111, 187] on div at bounding box center [111, 188] width 9 height 9
click at [46, 14] on div at bounding box center [46, 12] width 10 height 10
click at [115, 188] on div at bounding box center [111, 188] width 9 height 9
click at [48, 13] on div at bounding box center [46, 12] width 10 height 10
click at [112, 191] on div at bounding box center [111, 188] width 9 height 9
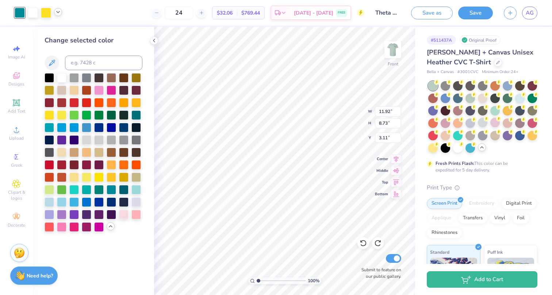
click at [56, 13] on icon at bounding box center [58, 12] width 6 height 6
click at [31, 11] on div at bounding box center [33, 12] width 10 height 10
click at [74, 126] on div at bounding box center [73, 126] width 9 height 9
click at [47, 11] on div at bounding box center [46, 12] width 10 height 10
click at [61, 78] on div at bounding box center [61, 76] width 9 height 9
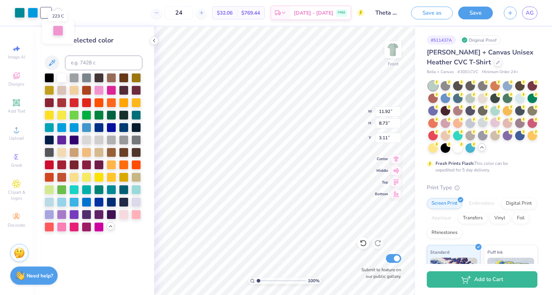
click at [58, 30] on div at bounding box center [58, 31] width 10 height 10
click at [63, 81] on div at bounding box center [61, 76] width 9 height 9
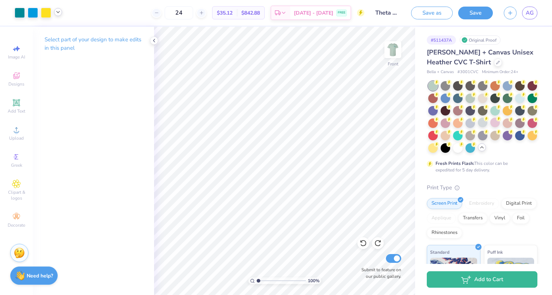
click at [59, 10] on icon at bounding box center [58, 12] width 6 height 6
click at [46, 15] on div at bounding box center [46, 12] width 10 height 10
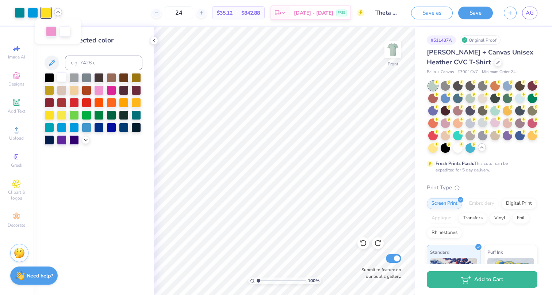
click at [59, 82] on div at bounding box center [61, 76] width 9 height 9
click at [51, 30] on div at bounding box center [51, 31] width 10 height 10
click at [61, 78] on div at bounding box center [61, 76] width 9 height 9
click at [36, 16] on div at bounding box center [33, 12] width 10 height 10
click at [61, 81] on div at bounding box center [61, 76] width 9 height 9
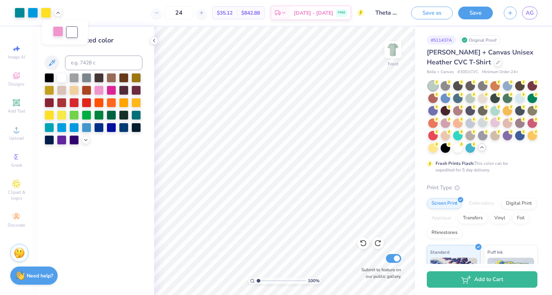
click at [59, 31] on div at bounding box center [58, 31] width 10 height 10
click at [135, 115] on div at bounding box center [135, 114] width 9 height 9
click at [50, 11] on div at bounding box center [46, 12] width 10 height 10
click at [135, 113] on div at bounding box center [135, 114] width 9 height 9
click at [32, 13] on div at bounding box center [33, 12] width 10 height 10
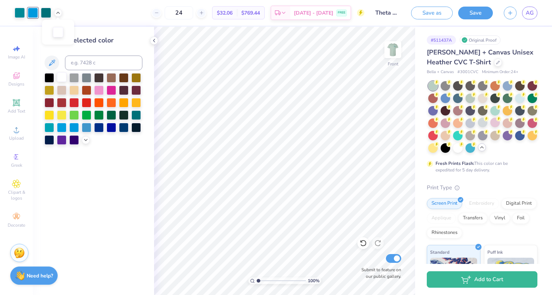
click at [61, 78] on div at bounding box center [61, 76] width 9 height 9
click at [47, 14] on div at bounding box center [46, 12] width 10 height 10
click at [85, 139] on icon at bounding box center [86, 139] width 6 height 6
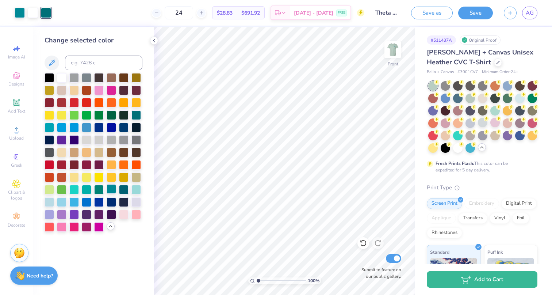
click at [111, 188] on div at bounding box center [111, 188] width 9 height 9
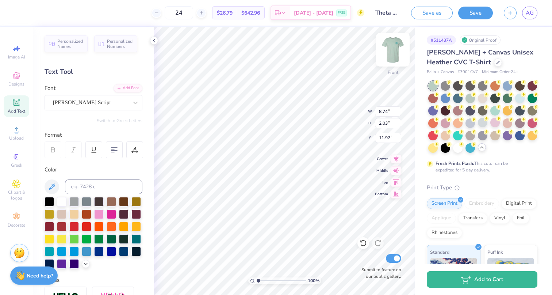
click at [389, 54] on img at bounding box center [392, 49] width 29 height 29
type input "14.97"
type input "11.23"
type input "9.46"
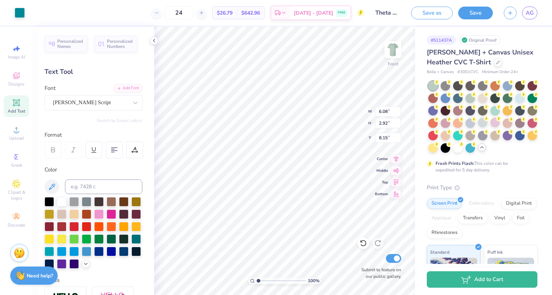
type input "8.13"
type input "8.74"
type input "2.03"
type input "15.98"
click at [20, 82] on span "Designs" at bounding box center [16, 84] width 16 height 6
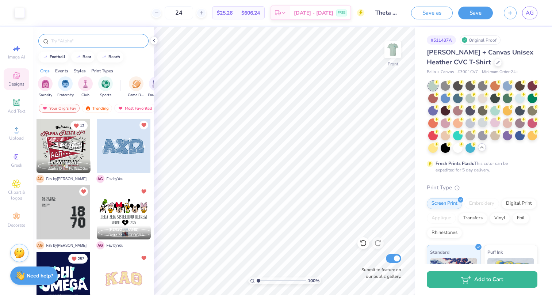
click at [75, 38] on input "text" at bounding box center [96, 40] width 93 height 7
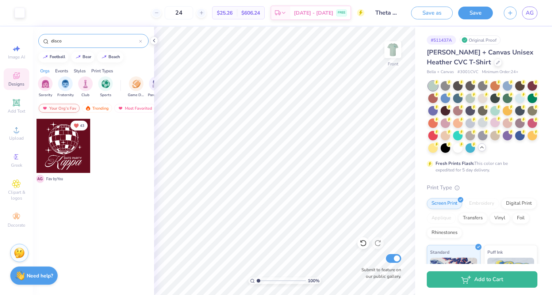
type input "disco"
click at [71, 110] on div "Your Org's Fav" at bounding box center [59, 108] width 41 height 9
click at [92, 108] on div "Trending" at bounding box center [97, 108] width 30 height 9
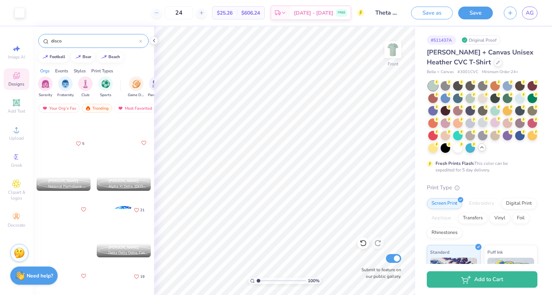
scroll to position [979, 0]
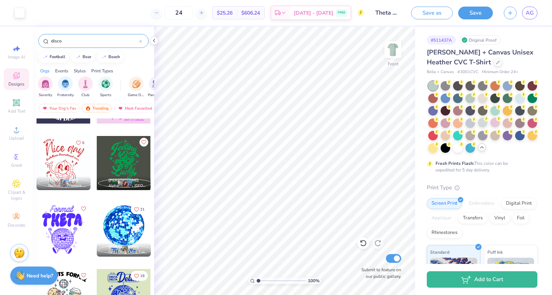
click at [126, 226] on div at bounding box center [124, 229] width 54 height 54
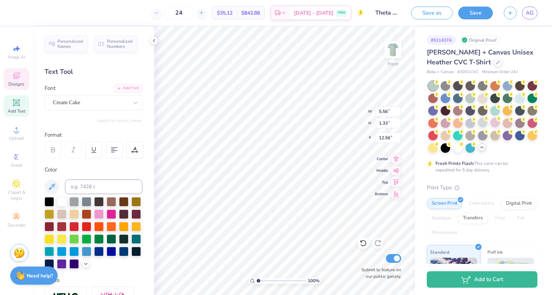
type textarea "T"
type textarea "Girls In Glitter"
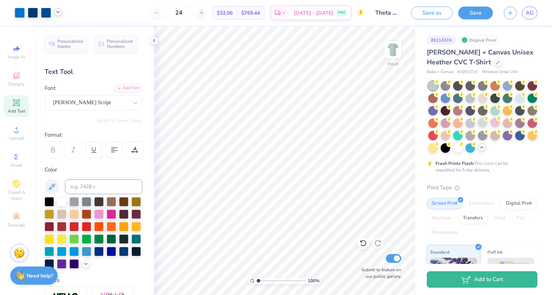
click at [58, 13] on icon at bounding box center [58, 12] width 6 height 6
click at [58, 15] on div at bounding box center [58, 12] width 8 height 8
click at [58, 37] on div at bounding box center [58, 31] width 10 height 10
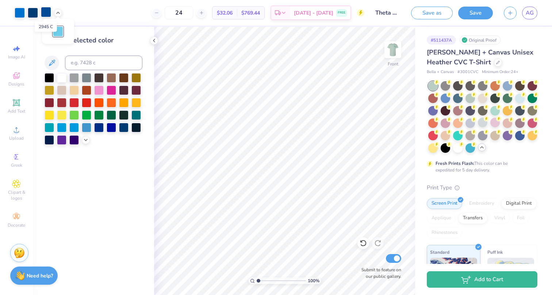
click at [42, 10] on div at bounding box center [46, 12] width 10 height 10
click at [16, 13] on div at bounding box center [20, 12] width 10 height 10
click at [80, 65] on input at bounding box center [103, 62] width 77 height 15
click at [70, 64] on input "0821 c" at bounding box center [103, 62] width 77 height 15
type input "blu0821 c"
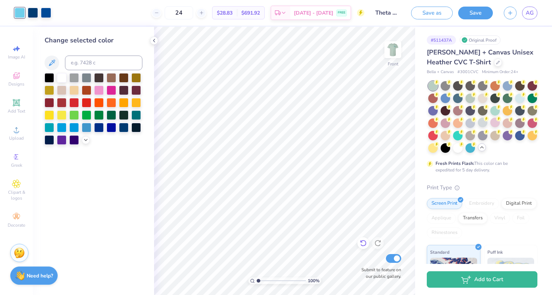
click at [364, 243] on icon at bounding box center [363, 242] width 7 height 7
click at [50, 9] on div at bounding box center [46, 12] width 10 height 10
click at [80, 66] on input at bounding box center [103, 62] width 77 height 15
type input "541"
click at [18, 73] on icon at bounding box center [16, 75] width 9 height 9
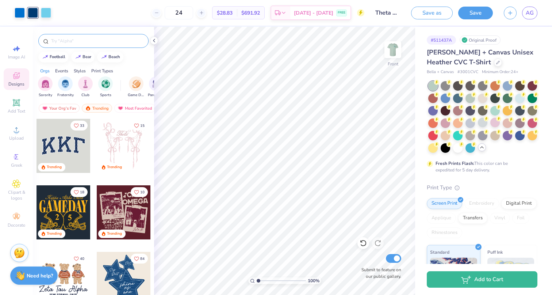
click at [71, 45] on div at bounding box center [93, 41] width 110 height 14
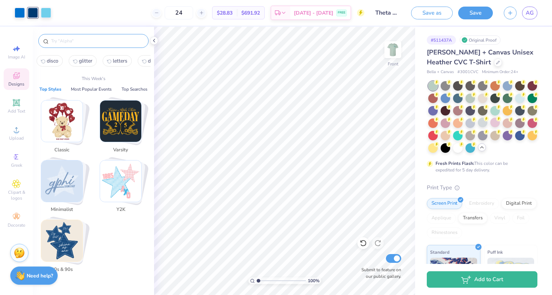
click at [68, 39] on input "text" at bounding box center [96, 40] width 93 height 7
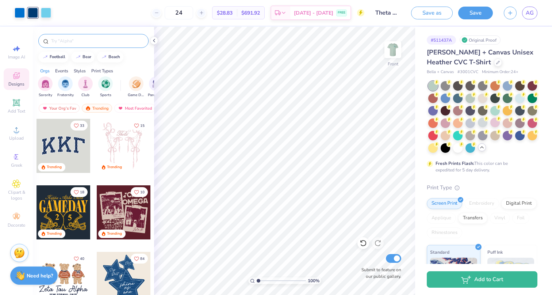
click at [70, 41] on input "text" at bounding box center [96, 40] width 93 height 7
click at [62, 37] on div at bounding box center [93, 41] width 110 height 14
click at [65, 45] on div at bounding box center [93, 41] width 110 height 14
click at [66, 39] on input "text" at bounding box center [96, 40] width 93 height 7
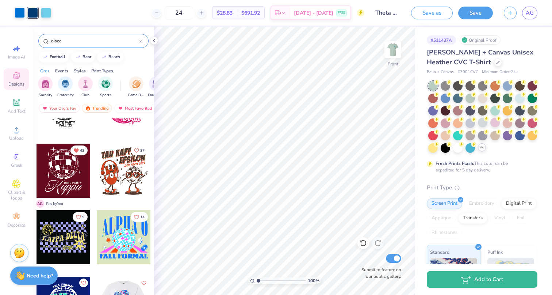
scroll to position [1293, 0]
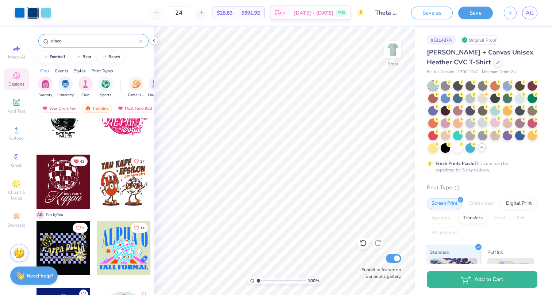
type input "disco"
click at [74, 177] on div at bounding box center [64, 181] width 54 height 54
type input "16.66"
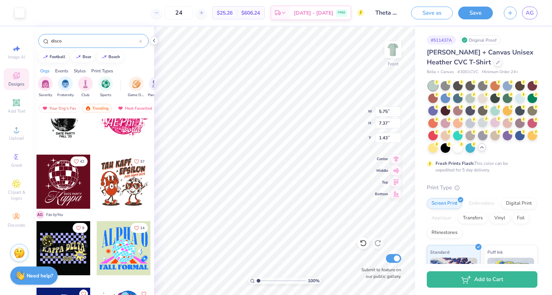
type input "3.00"
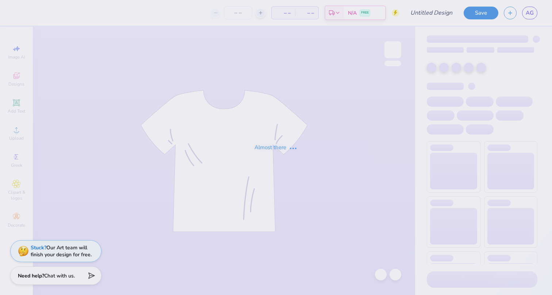
type input "24"
type input "Theta CNO"
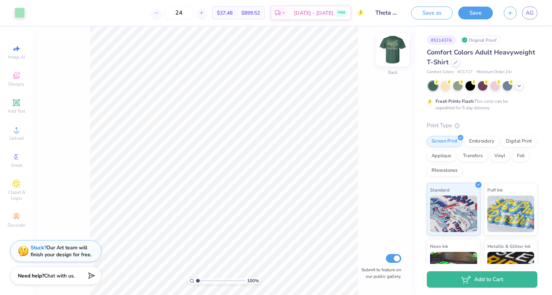
click at [396, 51] on img at bounding box center [392, 49] width 29 height 29
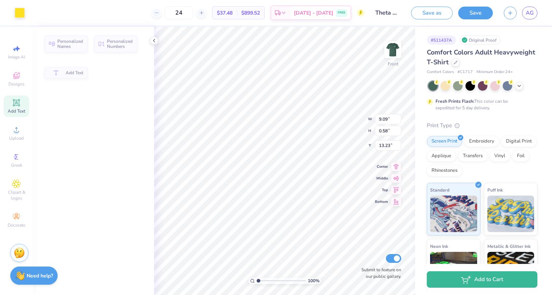
type input "9.09"
type input "0.58"
type input "13.23"
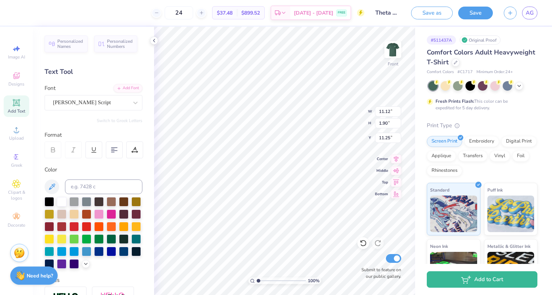
scroll to position [0, 1]
type textarea "Girls In Glitter"
type input "22.97"
click at [15, 85] on span "Designs" at bounding box center [16, 84] width 16 height 6
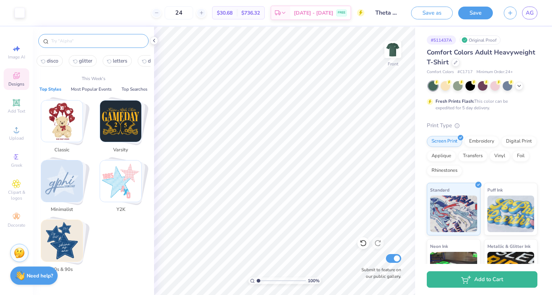
click at [72, 39] on input "text" at bounding box center [96, 40] width 93 height 7
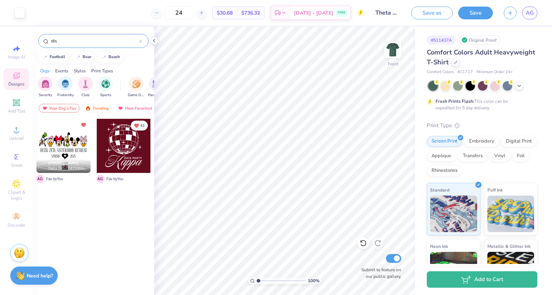
type input "dis"
click at [117, 145] on div at bounding box center [124, 146] width 54 height 54
type input "3.93"
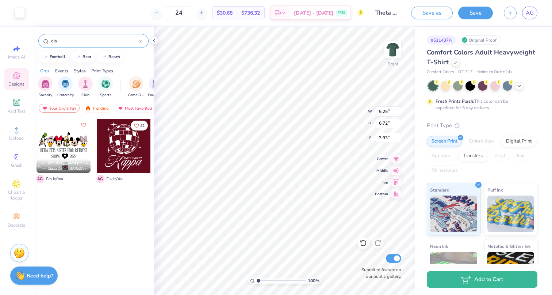
type input "11.95"
type input "15.31"
type input "3.00"
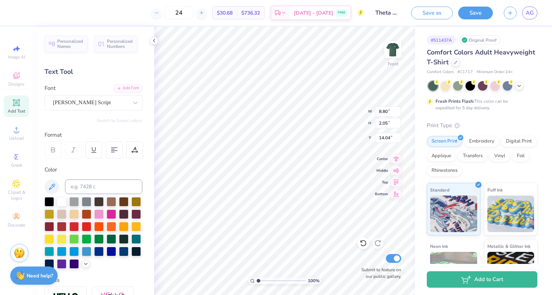
type input "14.00"
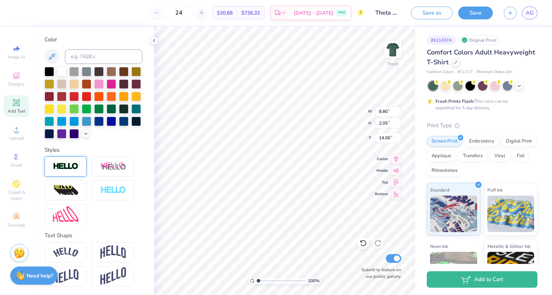
scroll to position [130, 0]
click at [77, 249] on img at bounding box center [66, 252] width 26 height 10
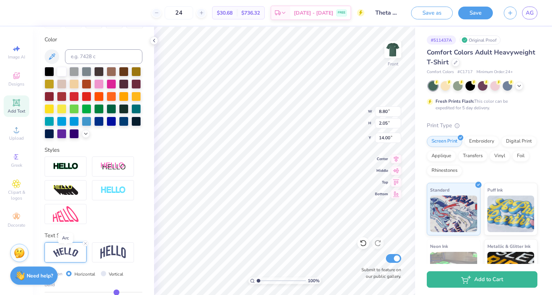
type input "10.14"
type input "3.29"
type input "13.38"
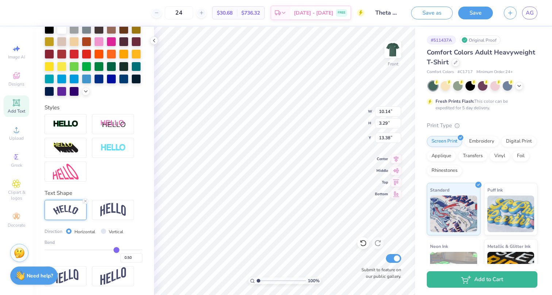
scroll to position [173, 0]
type input "0.47"
type input "0.46"
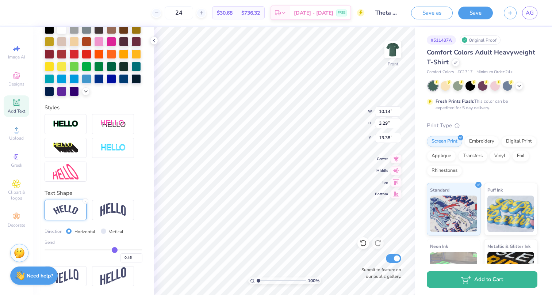
type input "0.45"
type input "0.44"
type input "0.42"
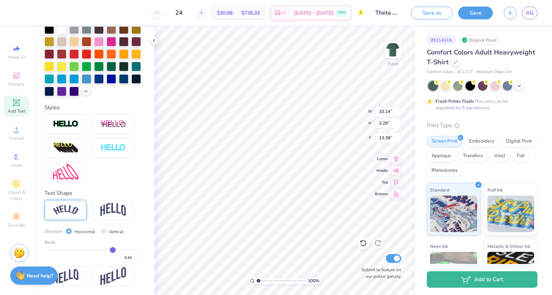
type input "0.42"
type input "0.41"
type input "0.4"
type input "0.40"
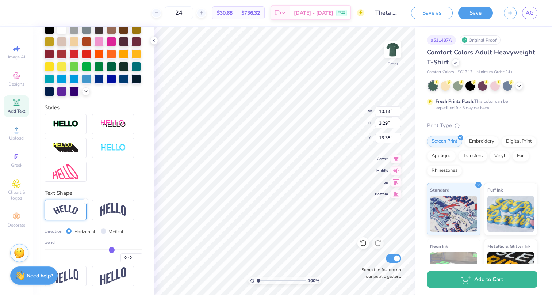
type input "0.38"
type input "0.36"
type input "0.35"
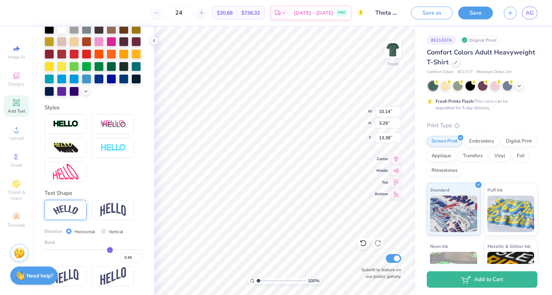
type input "0.35"
type input "0.33"
type input "0.31"
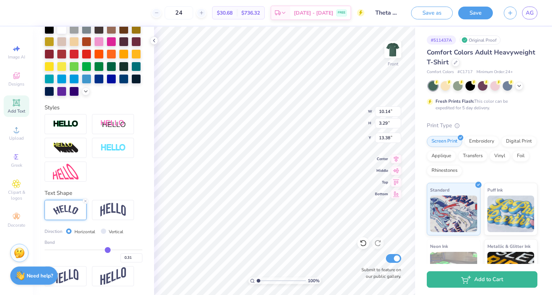
type input "0.3"
type input "0.30"
type input "0.29"
type input "0.28"
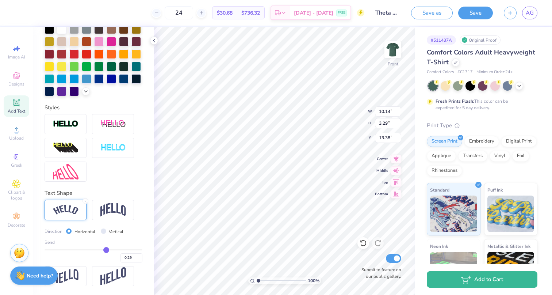
type input "0.28"
type input "0.27"
type input "0.26"
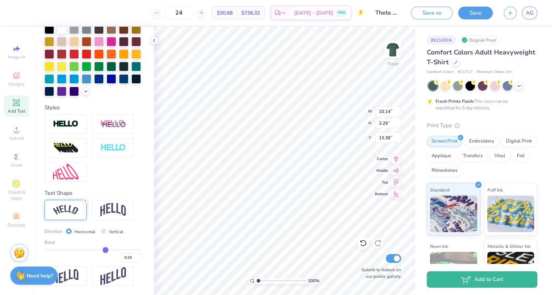
type input "0.25"
type input "0.24"
type input "0.23"
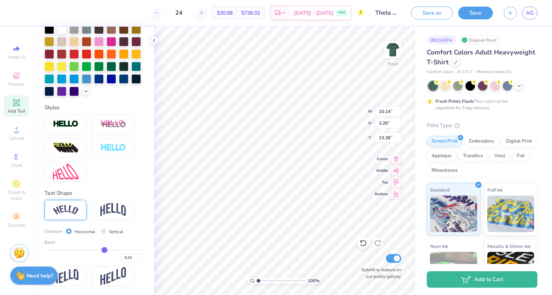
type input "0.23"
type input "0.22"
type input "0.21"
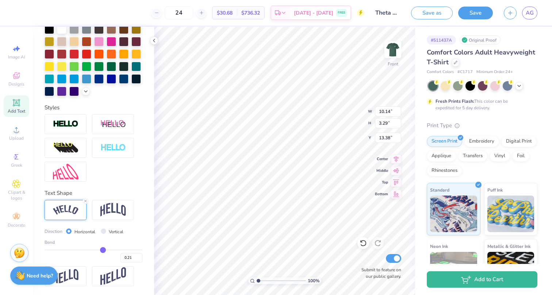
type input "0.2"
type input "0.20"
type input "0.19"
type input "0.18"
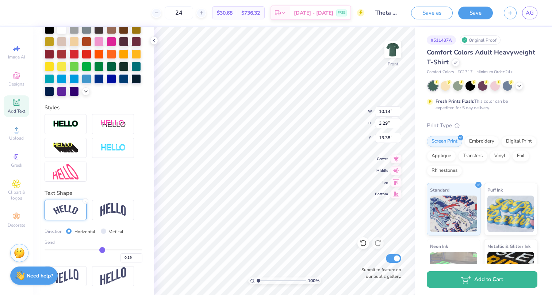
type input "0.18"
type input "0.17"
type input "0.16"
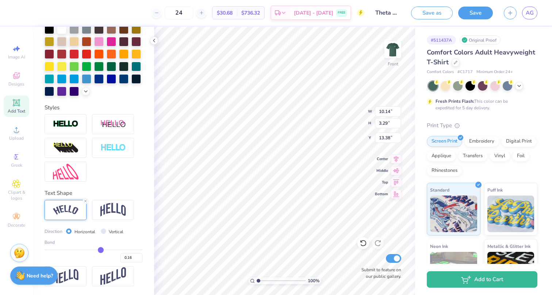
type input "0.15"
type input "0.14"
type input "0.13"
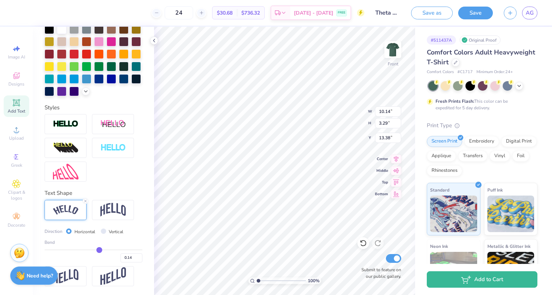
type input "0.13"
type input "0.12"
type input "0.11"
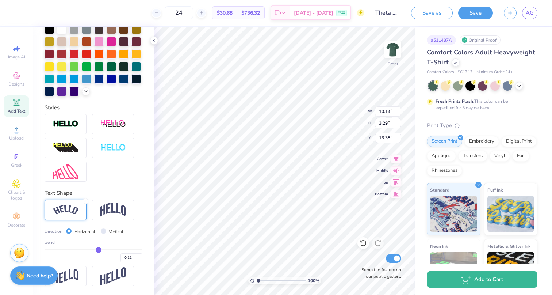
type input "0.1"
type input "0.10"
type input "0.09"
type input "0.08"
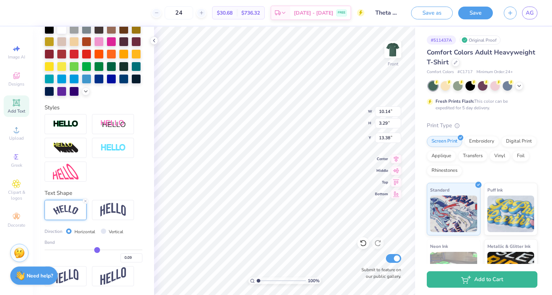
type input "0.08"
type input "0.07"
type input "0.06"
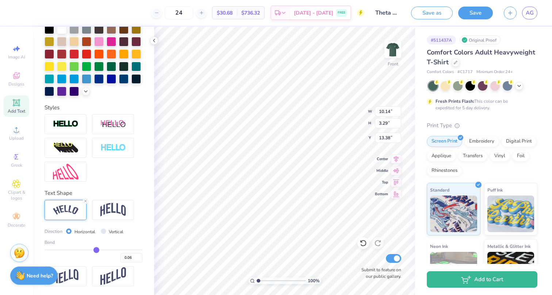
type input "0.05"
type input "0.04"
type input "0.03"
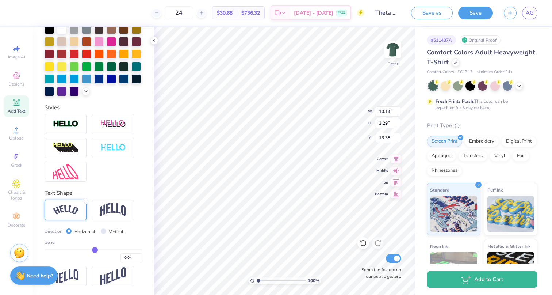
type input "0.03"
type input "0.02"
type input "0.01"
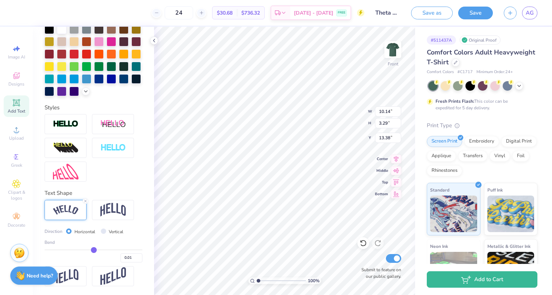
type input "0"
type input "0.00"
type input "-0.01"
type input "-0.02"
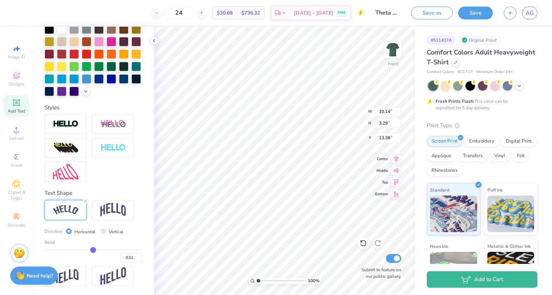
type input "-0.02"
type input "-0.03"
type input "-0.04"
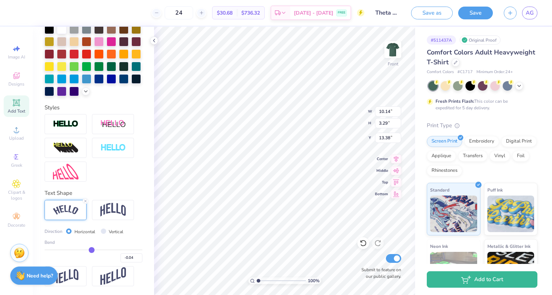
type input "-0.05"
type input "-0.06"
type input "-0.07"
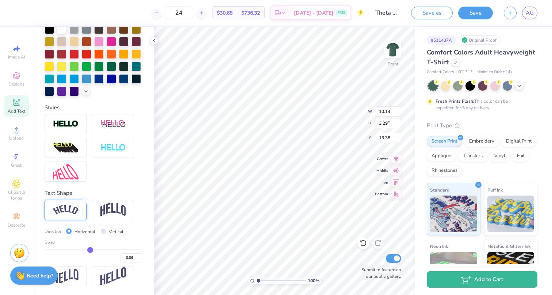
type input "-0.07"
type input "-0.08"
type input "-0.09"
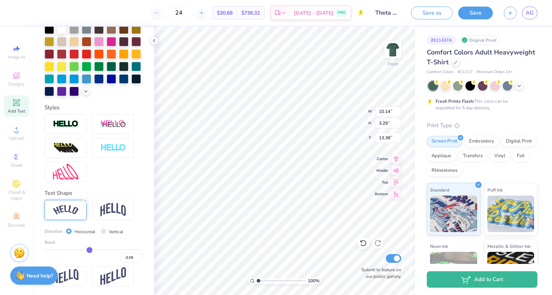
type input "-0.1"
type input "-0.10"
type input "-0.11"
type input "-0.12"
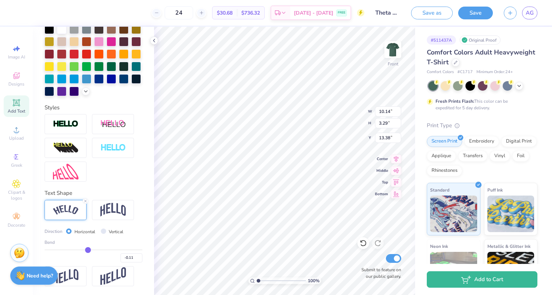
type input "-0.12"
type input "-0.13"
type input "-0.14"
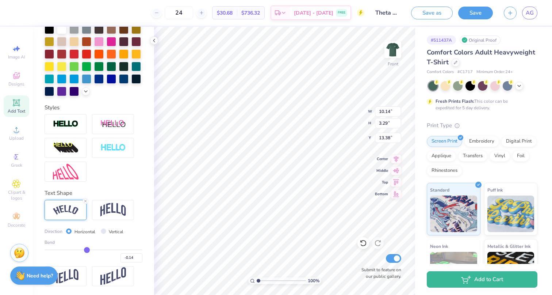
type input "-0.15"
type input "-0.16"
type input "-0.17"
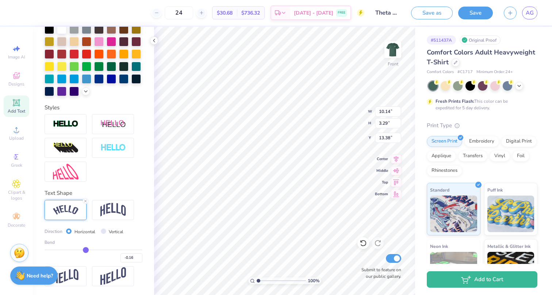
type input "-0.17"
type input "-0.19"
type input "-0.2"
type input "-0.20"
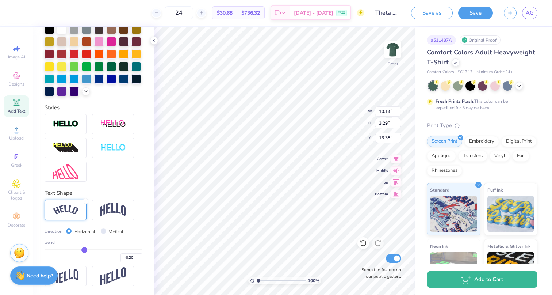
type input "-0.21"
type input "-0.22"
type input "-0.23"
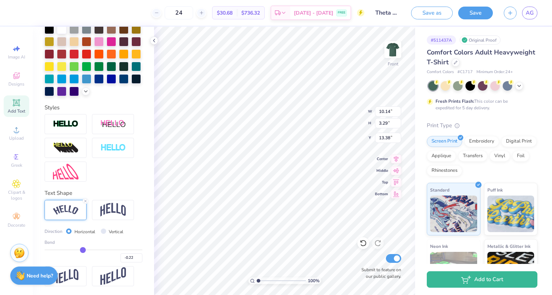
type input "-0.23"
type input "-0.25"
type input "-0.26"
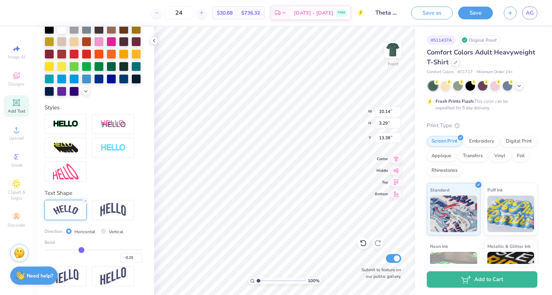
type input "-0.28"
type input "-0.29"
type input "-0.3"
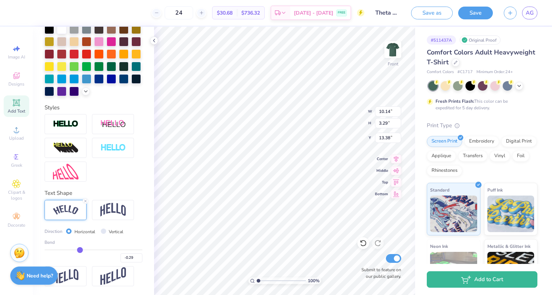
type input "-0.30"
type input "-0.32"
type input "-0.33"
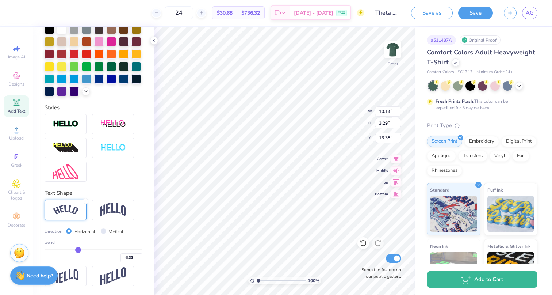
type input "-0.35"
type input "-0.36"
type input "-0.37"
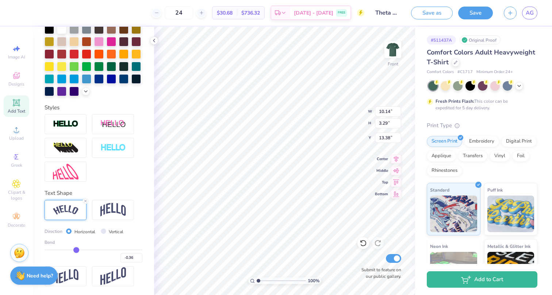
type input "-0.37"
type input "-0.39"
type input "-0.4"
type input "-0.40"
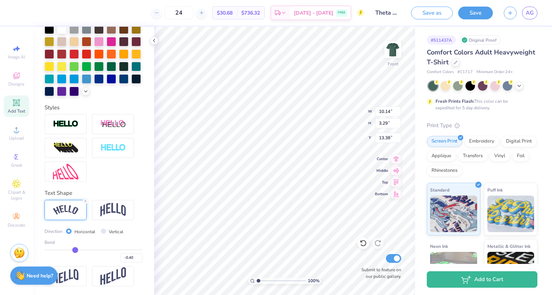
type input "-0.41"
type input "-0.42"
type input "-0.43"
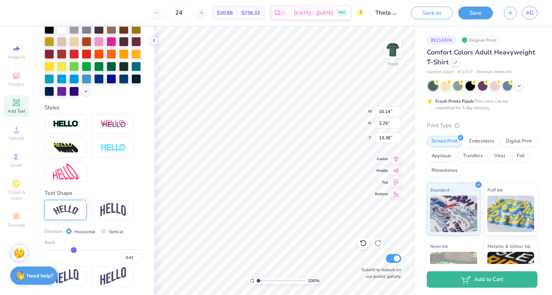
type input "-0.43"
type input "-0.44"
type input "-0.45"
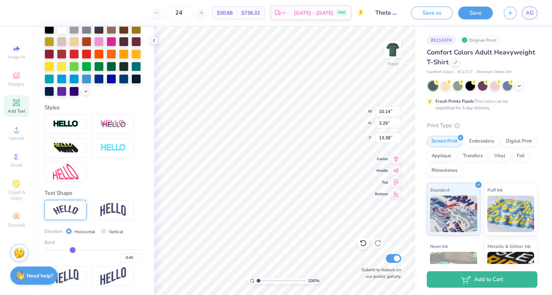
type input "-0.48"
drag, startPoint x: 115, startPoint y: 249, endPoint x: 71, endPoint y: 250, distance: 44.2
type input "-0.48"
click at [71, 250] on input "range" at bounding box center [94, 249] width 98 height 1
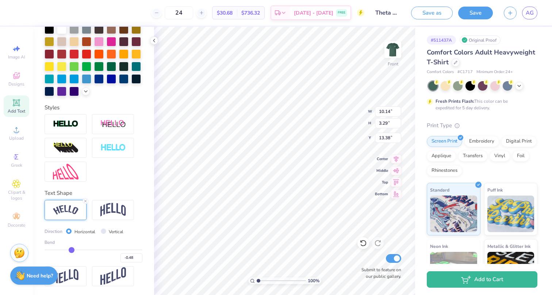
type input "10.87"
type input "2.62"
type input "13.71"
click at [103, 214] on img at bounding box center [113, 210] width 26 height 14
type input "8.80"
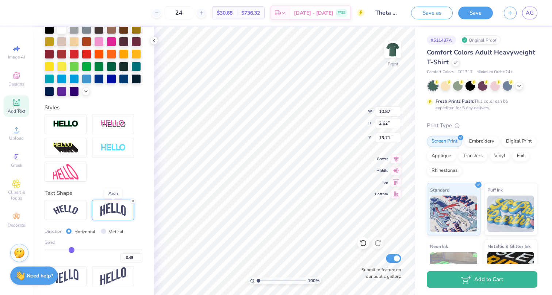
type input "2.86"
type input "13.59"
type input "-0.46"
type input "-0.47"
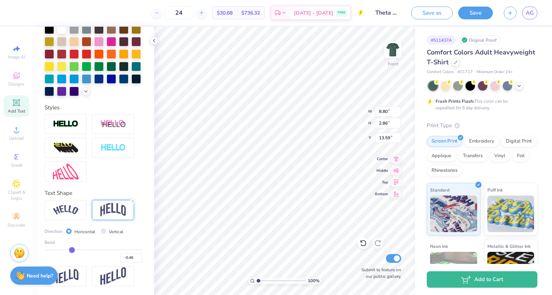
type input "-0.47"
type input "-0.48"
type input "-0.49"
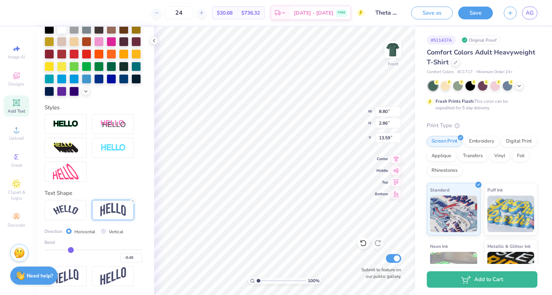
type input "-0.5"
type input "-0.50"
type input "-0.51"
drag, startPoint x: 73, startPoint y: 250, endPoint x: 68, endPoint y: 250, distance: 5.1
click at [68, 250] on input "range" at bounding box center [94, 249] width 98 height 1
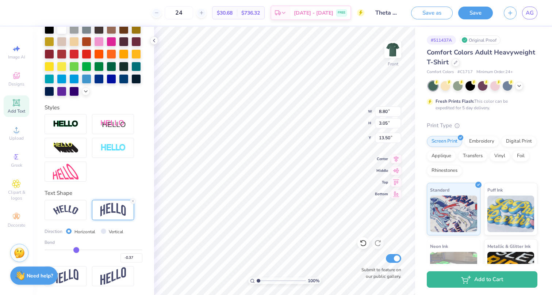
drag, startPoint x: 68, startPoint y: 250, endPoint x: 76, endPoint y: 251, distance: 8.9
click at [76, 250] on input "range" at bounding box center [94, 249] width 98 height 1
drag, startPoint x: 76, startPoint y: 251, endPoint x: 88, endPoint y: 253, distance: 11.8
click at [88, 253] on div "-0.12" at bounding box center [94, 255] width 98 height 13
drag, startPoint x: 88, startPoint y: 253, endPoint x: 109, endPoint y: 254, distance: 20.8
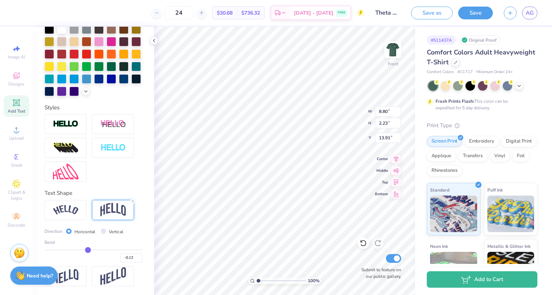
click at [109, 254] on div "-0.12" at bounding box center [94, 255] width 98 height 13
drag, startPoint x: 89, startPoint y: 250, endPoint x: 109, endPoint y: 248, distance: 19.8
click at [109, 249] on input "range" at bounding box center [94, 249] width 98 height 1
click at [107, 249] on input "range" at bounding box center [94, 249] width 98 height 1
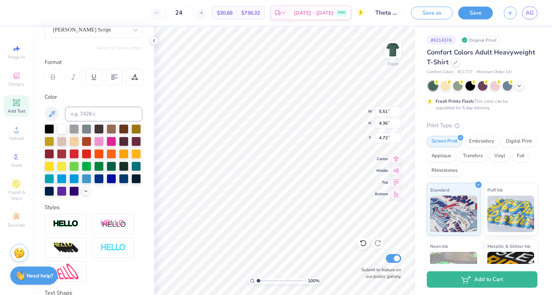
scroll to position [68, 0]
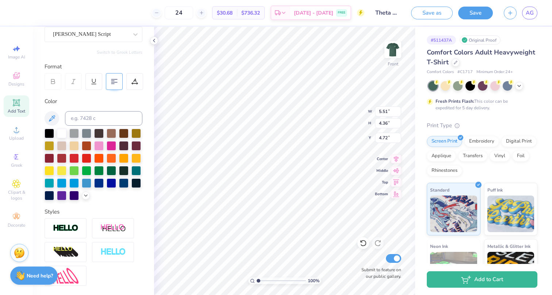
click at [115, 77] on div at bounding box center [114, 81] width 17 height 17
click at [320, 167] on li "Duplicate" at bounding box center [332, 170] width 57 height 14
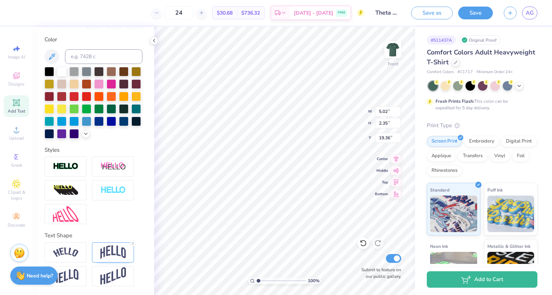
scroll to position [130, 0]
click at [115, 253] on img at bounding box center [113, 252] width 26 height 14
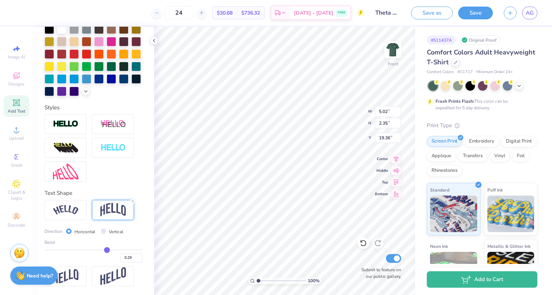
scroll to position [173, 0]
click at [108, 250] on div "0.29" at bounding box center [94, 255] width 98 height 13
drag, startPoint x: 108, startPoint y: 250, endPoint x: 77, endPoint y: 251, distance: 31.0
click at [77, 250] on input "range" at bounding box center [94, 249] width 98 height 1
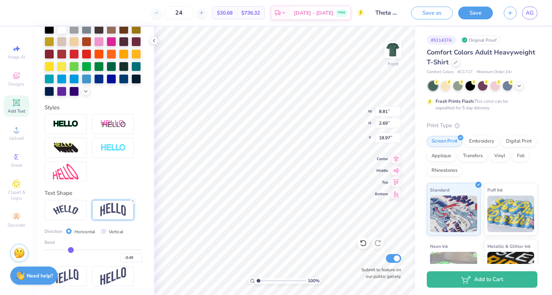
drag, startPoint x: 76, startPoint y: 247, endPoint x: 71, endPoint y: 248, distance: 4.8
click at [71, 249] on input "range" at bounding box center [94, 249] width 98 height 1
click at [135, 256] on input "-0.49" at bounding box center [131, 257] width 22 height 9
drag, startPoint x: 134, startPoint y: 256, endPoint x: 130, endPoint y: 256, distance: 4.4
click at [130, 256] on input "-0.50" at bounding box center [131, 257] width 22 height 9
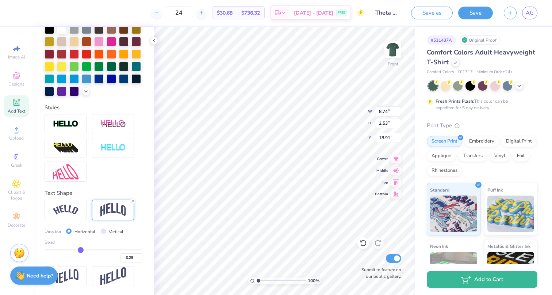
click at [81, 249] on input "range" at bounding box center [94, 249] width 98 height 1
drag, startPoint x: 81, startPoint y: 249, endPoint x: 85, endPoint y: 250, distance: 4.0
click at [85, 250] on input "range" at bounding box center [94, 249] width 98 height 1
click at [456, 65] on div at bounding box center [456, 62] width 8 height 8
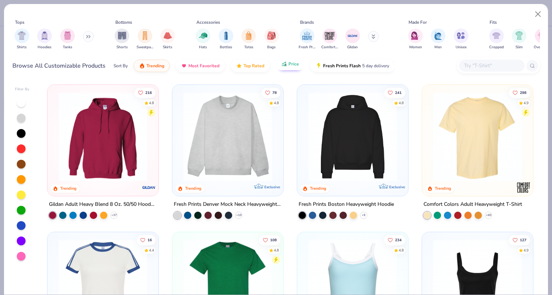
click at [281, 67] on button "Price" at bounding box center [290, 64] width 29 height 12
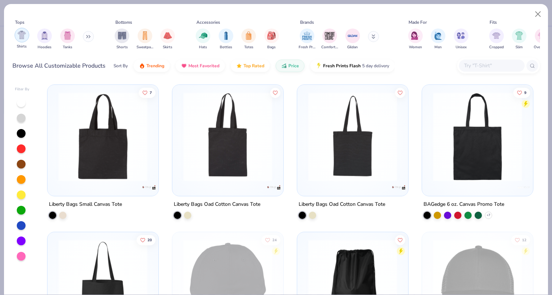
click at [19, 39] on img "filter for Shirts" at bounding box center [22, 35] width 8 height 8
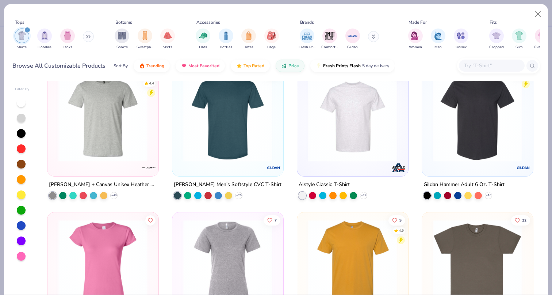
scroll to position [781, 0]
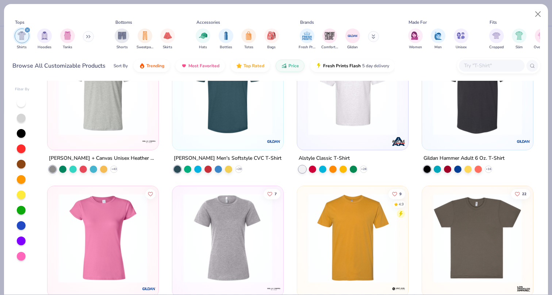
click at [101, 112] on img at bounding box center [103, 90] width 96 height 89
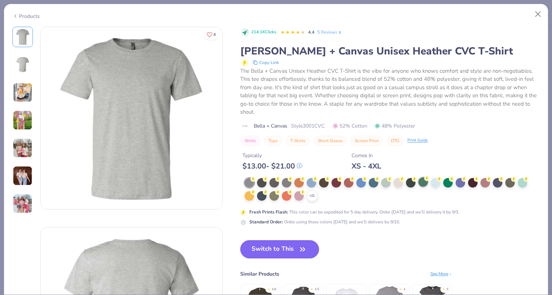
click at [422, 181] on div at bounding box center [422, 181] width 9 height 9
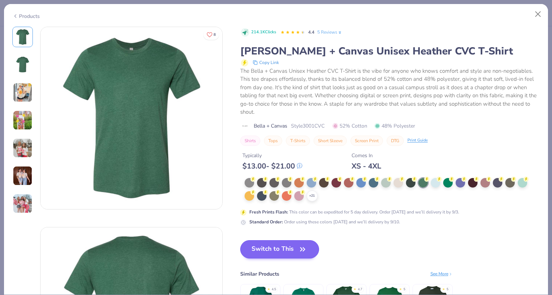
click at [297, 245] on button "Switch to This" at bounding box center [279, 249] width 79 height 18
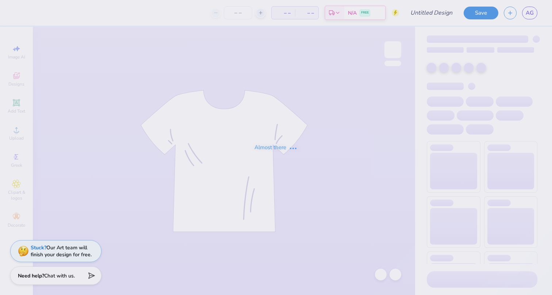
type input "Theta CNO"
type input "24"
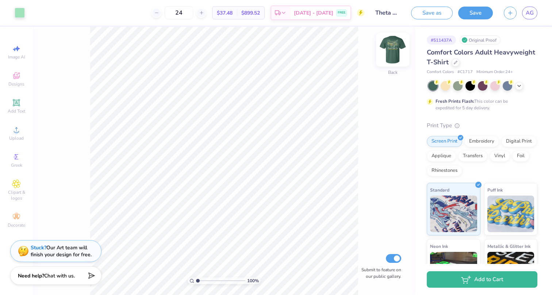
click at [393, 52] on img at bounding box center [392, 49] width 29 height 29
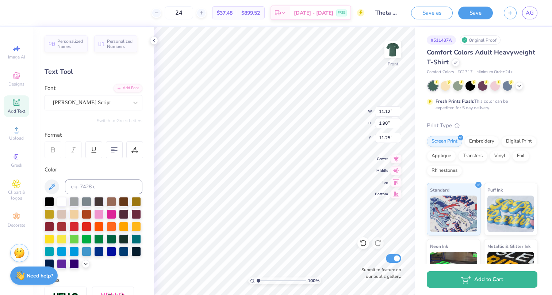
type textarea "C"
type textarea "Girls In Glitter"
type input "12.48"
type input "12.00"
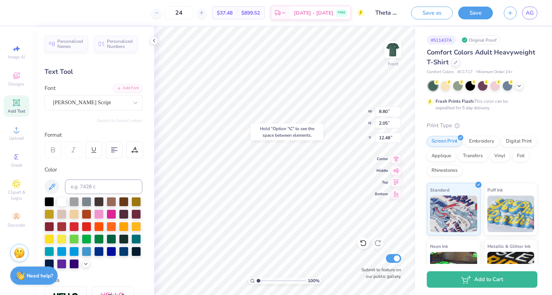
type input "8.78"
type input "3.00"
click at [58, 10] on icon at bounding box center [58, 12] width 6 height 6
click at [57, 32] on div at bounding box center [58, 31] width 10 height 10
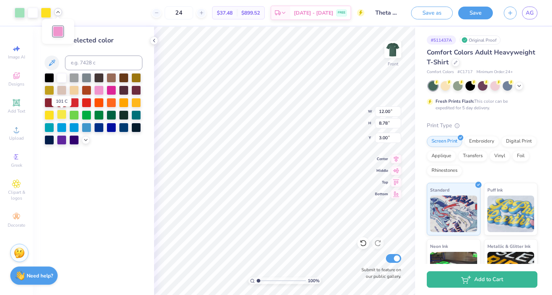
click at [63, 117] on div at bounding box center [61, 114] width 9 height 9
click at [86, 65] on input at bounding box center [103, 62] width 77 height 15
type input "107"
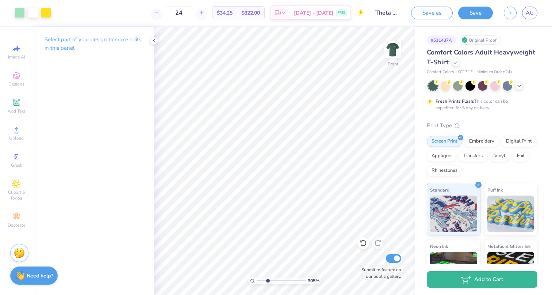
type input "2.75"
drag, startPoint x: 258, startPoint y: 278, endPoint x: 266, endPoint y: 279, distance: 7.7
click at [267, 279] on input "range" at bounding box center [281, 280] width 49 height 7
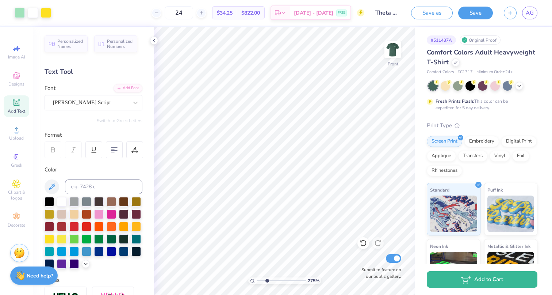
click at [243, 294] on html "Art colors 24 $34.25 Per Item $822.00 Total Est. Delivery [DATE] - [DATE] FREE …" at bounding box center [276, 147] width 552 height 295
type input "0.31"
type input "0.33"
type input "3.73"
click at [62, 203] on div at bounding box center [61, 200] width 9 height 9
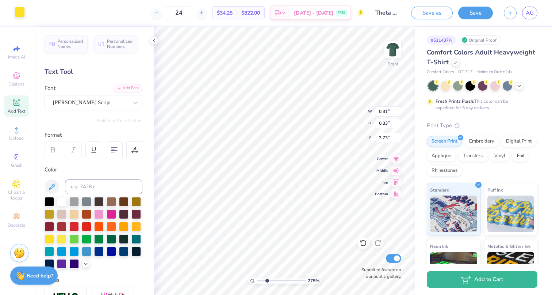
click at [19, 11] on div at bounding box center [20, 12] width 10 height 10
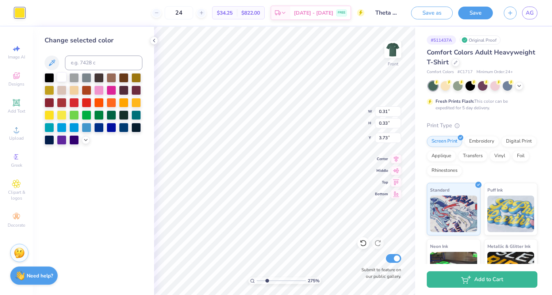
click at [61, 80] on div at bounding box center [61, 76] width 9 height 9
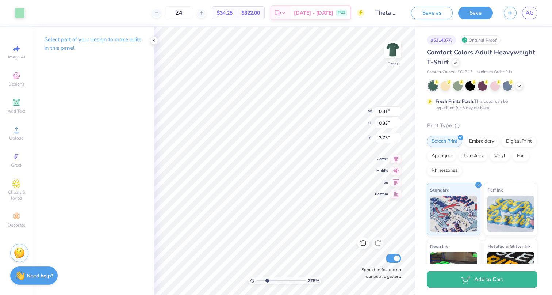
type input "11.31"
type input "4.77"
type input "3.12"
type input "0.31"
type input "0.34"
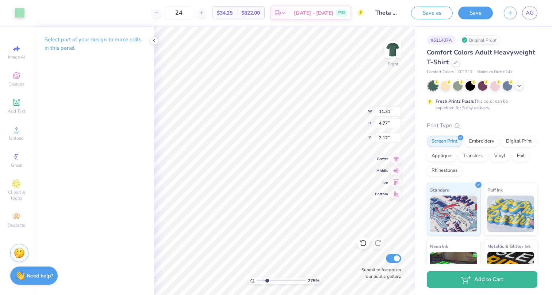
type input "4.15"
click at [18, 14] on div at bounding box center [20, 12] width 10 height 10
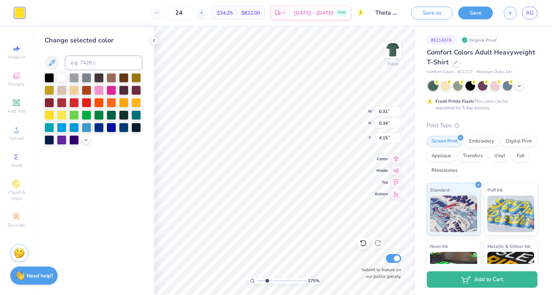
click at [65, 75] on div at bounding box center [61, 76] width 9 height 9
type input "0.35"
type input "4.72"
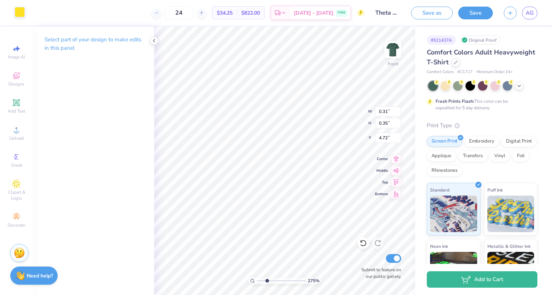
click at [19, 15] on div at bounding box center [20, 12] width 10 height 10
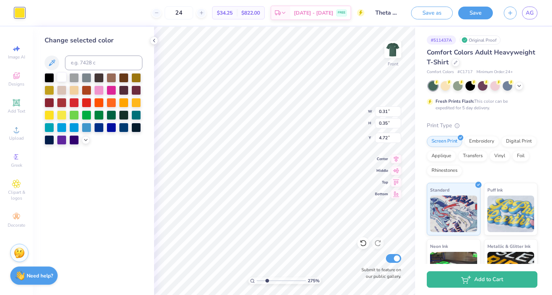
click at [59, 81] on div at bounding box center [61, 76] width 9 height 9
type input "0.32"
type input "0.33"
type input "3.82"
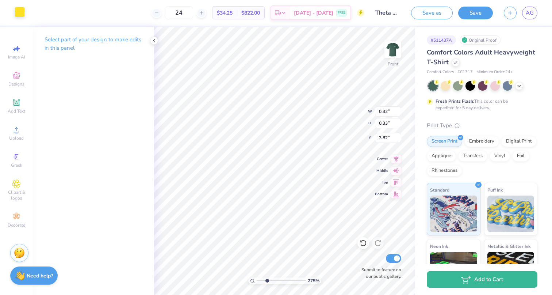
click at [19, 14] on div at bounding box center [20, 12] width 10 height 10
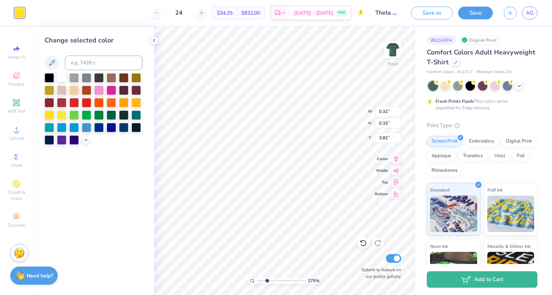
click at [61, 77] on div at bounding box center [61, 76] width 9 height 9
type input "0.10"
type input "0.17"
type input "3.56"
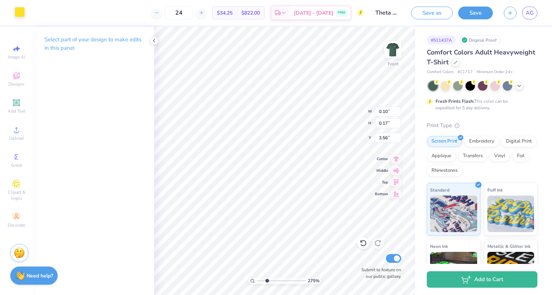
click at [22, 13] on div at bounding box center [20, 12] width 10 height 10
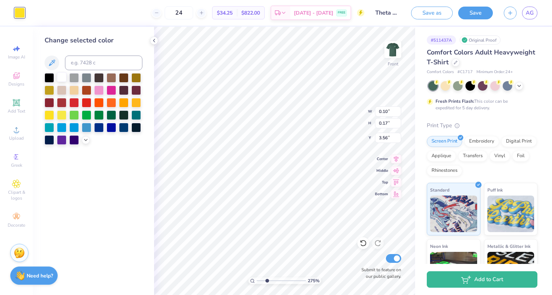
click at [65, 80] on div at bounding box center [61, 76] width 9 height 9
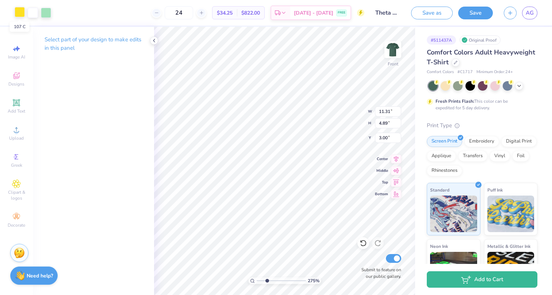
click at [22, 11] on div at bounding box center [20, 12] width 10 height 10
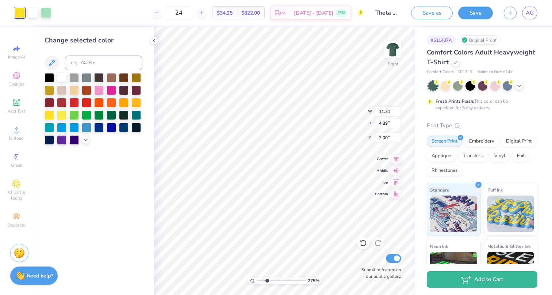
click at [62, 79] on div at bounding box center [61, 76] width 9 height 9
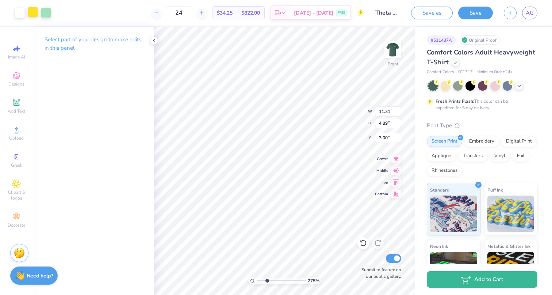
click at [35, 10] on div at bounding box center [33, 12] width 10 height 10
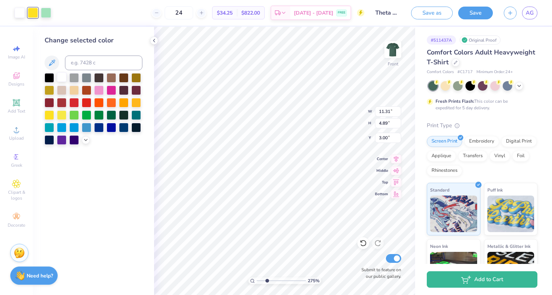
click at [61, 77] on div at bounding box center [61, 76] width 9 height 9
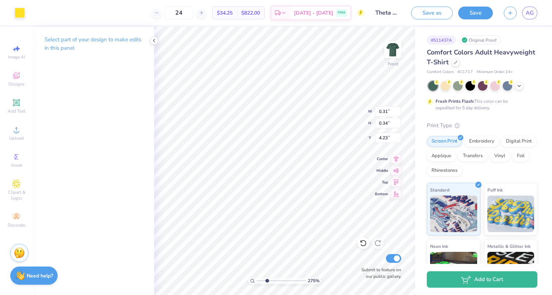
type input "4.29"
click at [19, 14] on div at bounding box center [20, 12] width 10 height 10
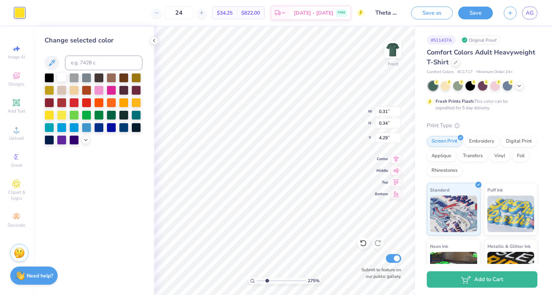
click at [61, 79] on div at bounding box center [61, 76] width 9 height 9
type input "0.60"
type input "0.41"
type input "4.93"
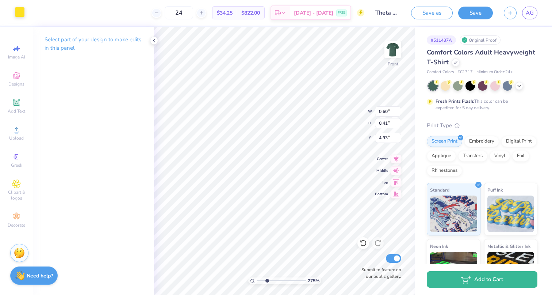
click at [18, 13] on div at bounding box center [20, 12] width 10 height 10
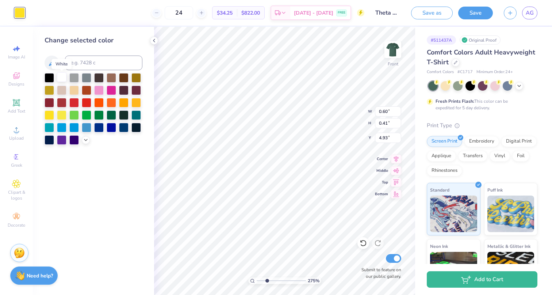
click at [64, 80] on div at bounding box center [61, 76] width 9 height 9
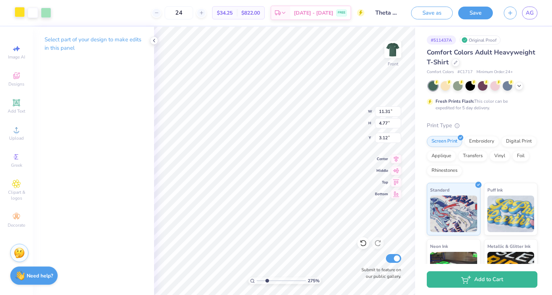
click at [22, 12] on div at bounding box center [20, 12] width 10 height 10
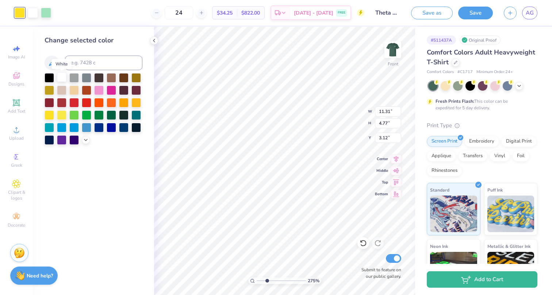
click at [64, 77] on div at bounding box center [61, 76] width 9 height 9
type input "3.12"
click at [379, 243] on icon at bounding box center [377, 242] width 7 height 7
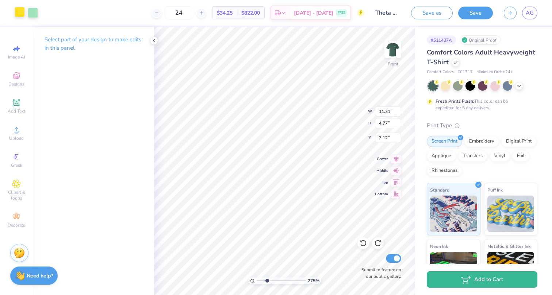
click at [23, 11] on div at bounding box center [20, 12] width 10 height 10
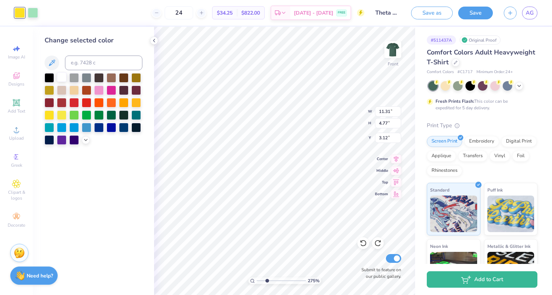
click at [57, 77] on div at bounding box center [61, 76] width 9 height 9
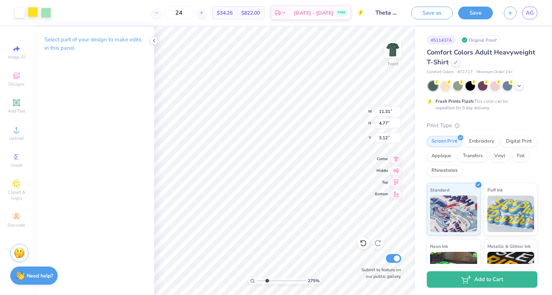
click at [33, 11] on div at bounding box center [33, 12] width 10 height 10
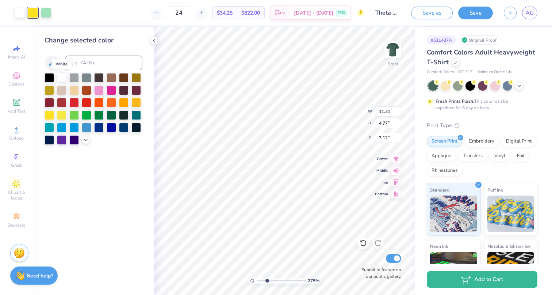
click at [61, 80] on div at bounding box center [61, 76] width 9 height 9
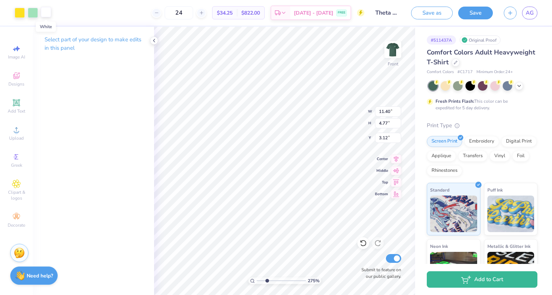
click at [42, 13] on div at bounding box center [46, 12] width 10 height 10
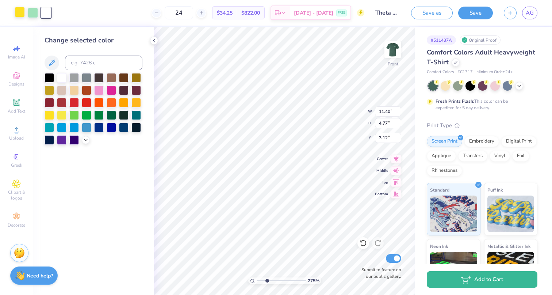
click at [21, 13] on div at bounding box center [20, 12] width 10 height 10
click at [59, 77] on div at bounding box center [61, 76] width 9 height 9
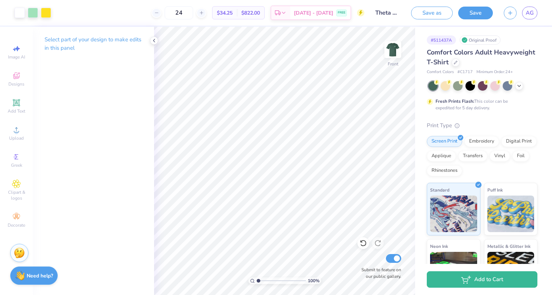
drag, startPoint x: 266, startPoint y: 281, endPoint x: 251, endPoint y: 281, distance: 15.7
type input "1"
click at [251, 281] on div "100 %" at bounding box center [284, 280] width 73 height 7
click at [43, 14] on div at bounding box center [46, 12] width 10 height 10
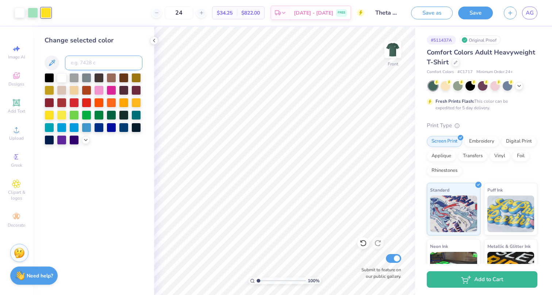
click at [88, 70] on input at bounding box center [103, 62] width 77 height 15
type input "351"
click at [455, 65] on div at bounding box center [456, 62] width 8 height 8
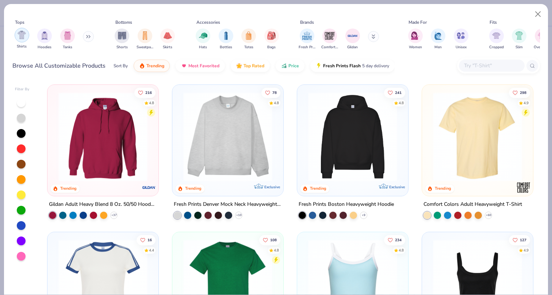
click at [23, 36] on img "filter for Shirts" at bounding box center [22, 35] width 8 height 8
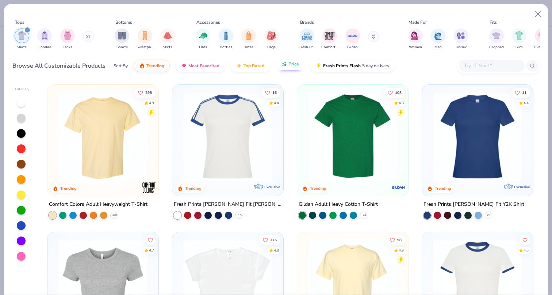
click at [292, 65] on span "Price" at bounding box center [293, 64] width 11 height 6
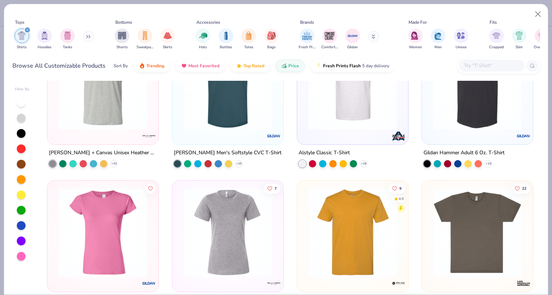
scroll to position [788, 0]
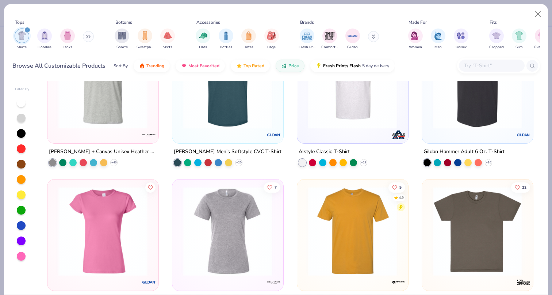
click at [95, 92] on img at bounding box center [103, 83] width 96 height 89
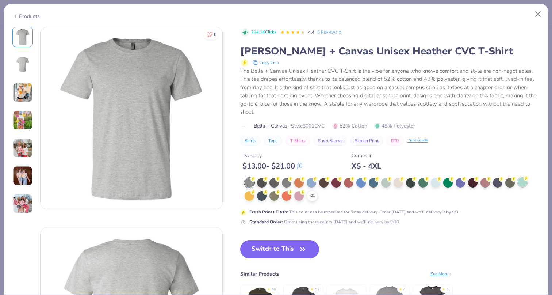
click at [525, 180] on div at bounding box center [522, 181] width 9 height 9
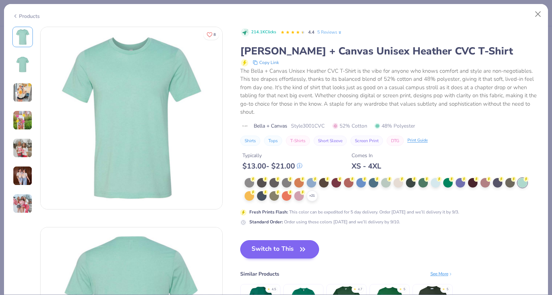
click at [273, 246] on button "Switch to This" at bounding box center [279, 249] width 79 height 18
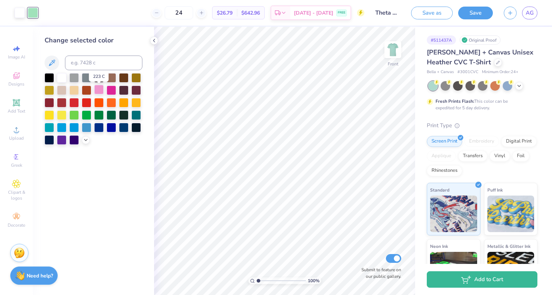
click at [100, 91] on div at bounding box center [98, 89] width 9 height 9
click at [518, 85] on icon at bounding box center [519, 85] width 6 height 6
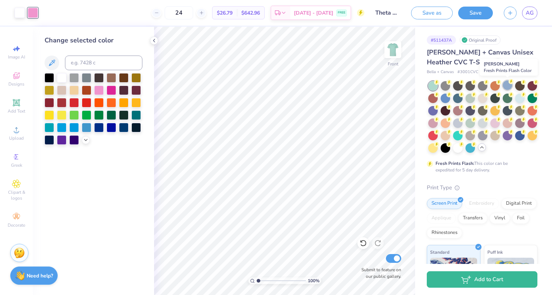
click at [511, 84] on div at bounding box center [507, 84] width 9 height 9
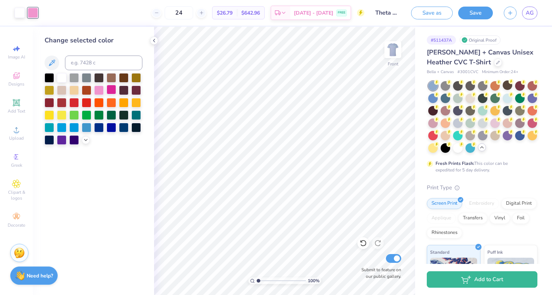
click at [112, 88] on div at bounding box center [111, 89] width 9 height 9
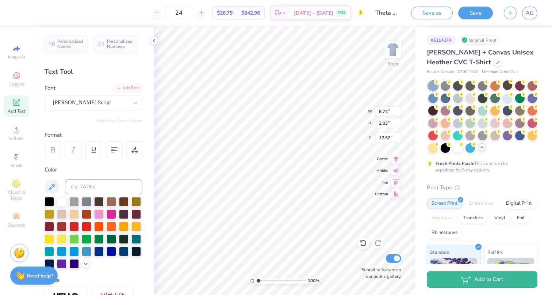
type input "11.65"
type input "11.49"
type input "11.97"
click at [393, 46] on img at bounding box center [392, 49] width 29 height 29
click at [113, 211] on div at bounding box center [111, 212] width 9 height 9
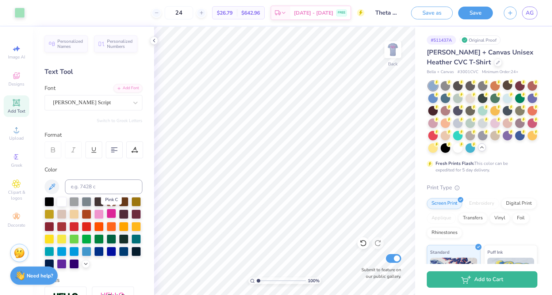
click at [110, 216] on div at bounding box center [111, 212] width 9 height 9
click at [19, 6] on div "Art colors" at bounding box center [12, 13] width 25 height 26
click at [19, 15] on div at bounding box center [20, 12] width 10 height 10
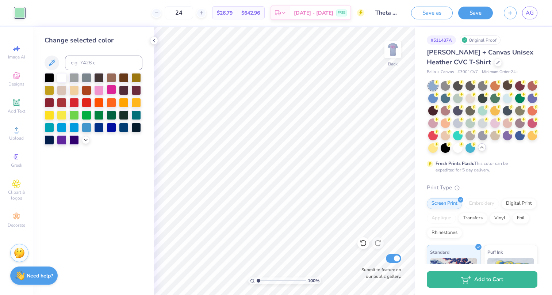
click at [114, 89] on div at bounding box center [111, 89] width 9 height 9
drag, startPoint x: 258, startPoint y: 280, endPoint x: 263, endPoint y: 278, distance: 4.5
click at [263, 278] on input "range" at bounding box center [281, 280] width 49 height 7
drag, startPoint x: 263, startPoint y: 281, endPoint x: 270, endPoint y: 281, distance: 7.3
click at [270, 281] on input "range" at bounding box center [281, 280] width 49 height 7
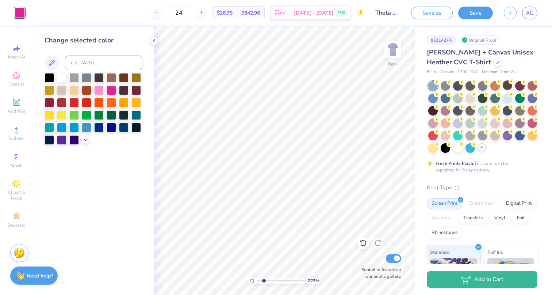
type input "2.01"
drag, startPoint x: 270, startPoint y: 281, endPoint x: 263, endPoint y: 281, distance: 7.3
click at [263, 281] on input "range" at bounding box center [281, 280] width 49 height 7
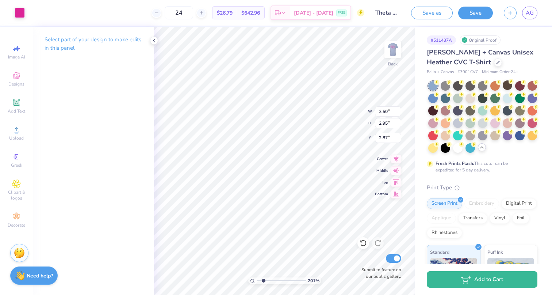
type input "3.00"
type input "4.17"
type input "3.51"
click at [393, 49] on img at bounding box center [392, 49] width 29 height 29
type input "1"
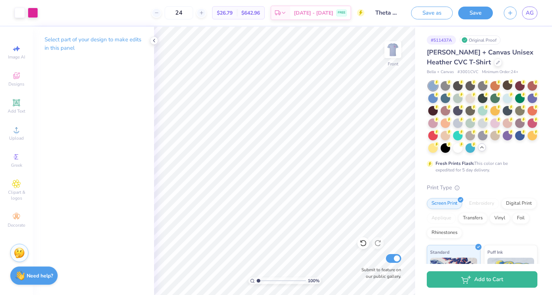
click at [258, 280] on input "range" at bounding box center [281, 280] width 49 height 7
click at [481, 12] on button "Save" at bounding box center [475, 11] width 35 height 13
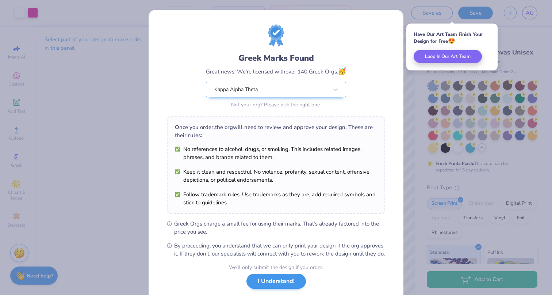
click at [282, 288] on button "I Understand!" at bounding box center [275, 280] width 59 height 15
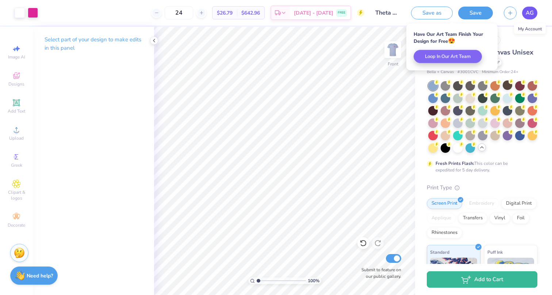
click at [532, 18] on link "AG" at bounding box center [529, 13] width 15 height 13
